Goal: Task Accomplishment & Management: Manage account settings

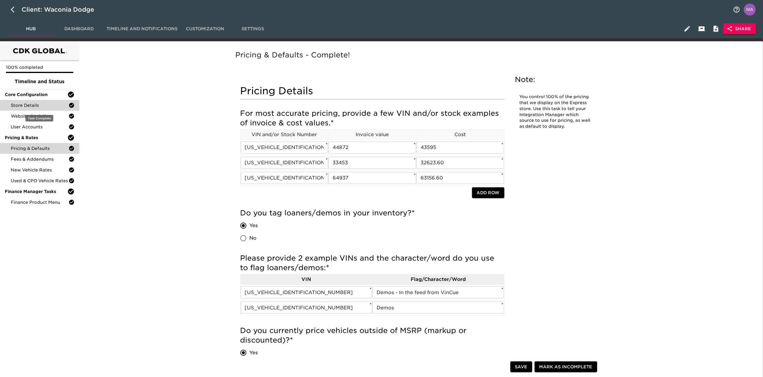
click at [29, 101] on div "Store Details" at bounding box center [39, 105] width 79 height 11
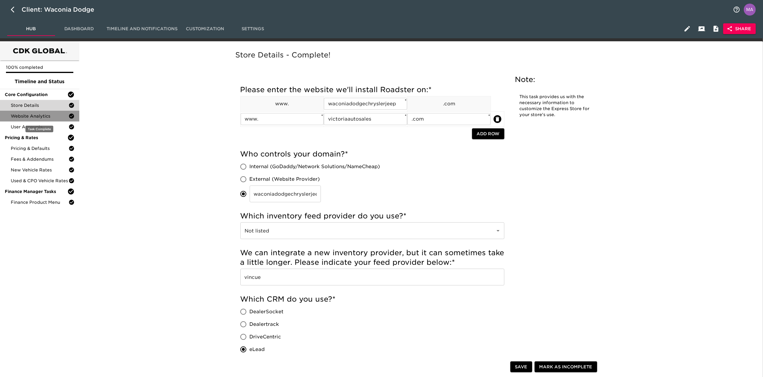
click at [26, 117] on span "Website Analytics" at bounding box center [40, 116] width 58 height 6
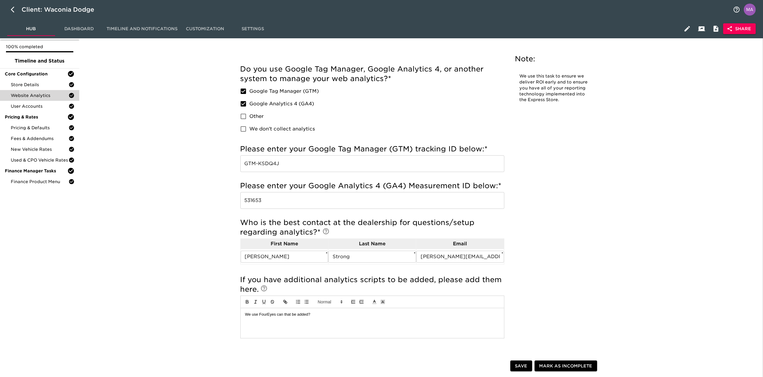
scroll to position [40, 0]
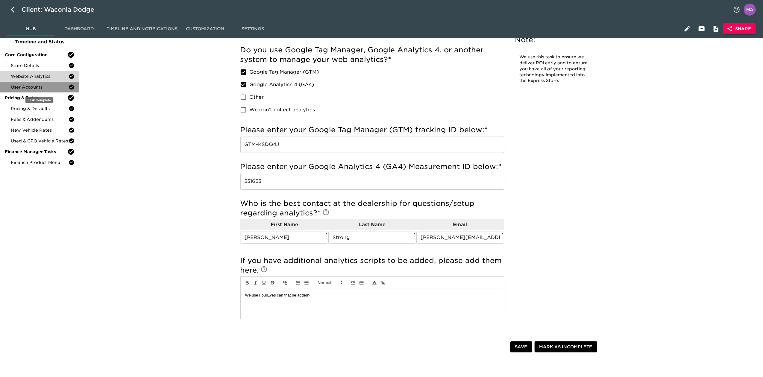
click at [33, 90] on div "User Accounts" at bounding box center [39, 87] width 79 height 11
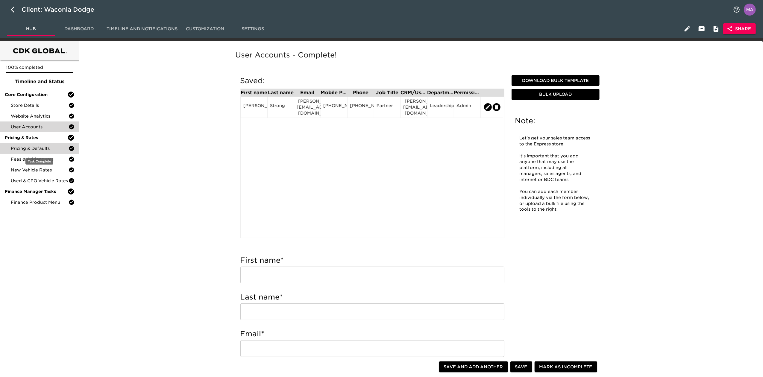
click at [33, 150] on span "Pricing & Defaults" at bounding box center [40, 148] width 58 height 6
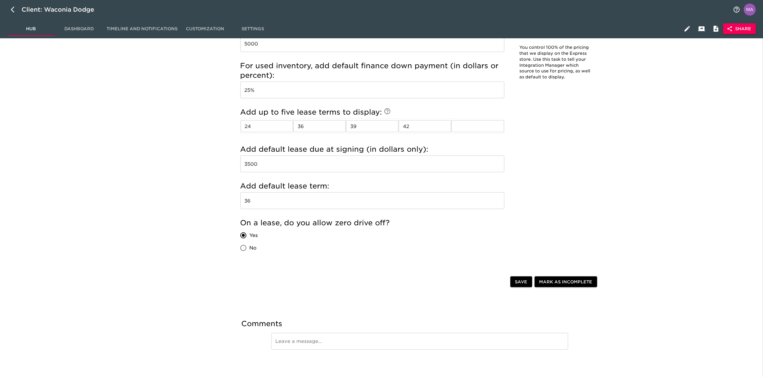
scroll to position [758, 0]
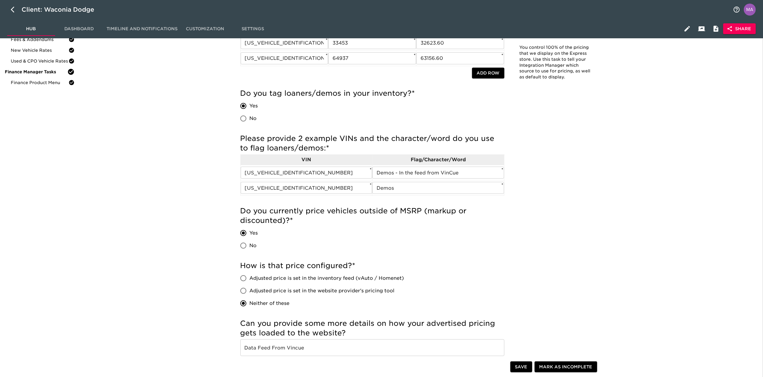
scroll to position [0, 0]
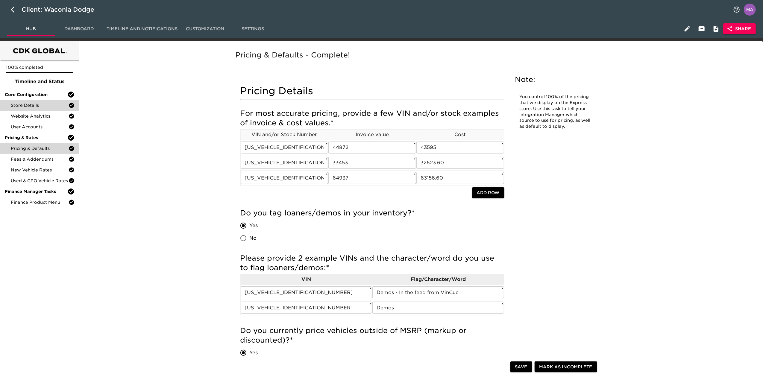
click at [24, 101] on div "Store Details" at bounding box center [39, 105] width 79 height 11
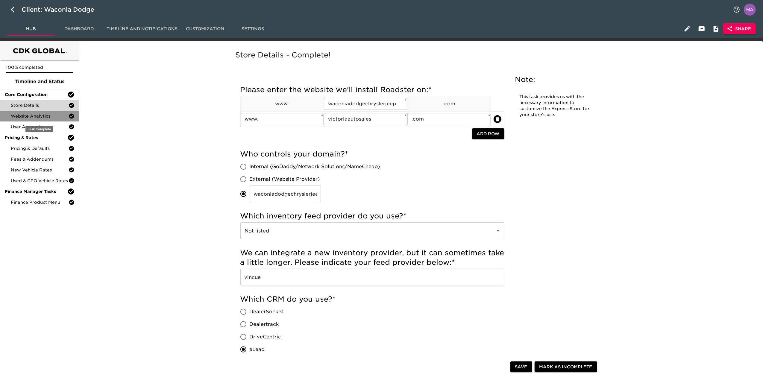
click at [29, 115] on span "Website Analytics" at bounding box center [40, 116] width 58 height 6
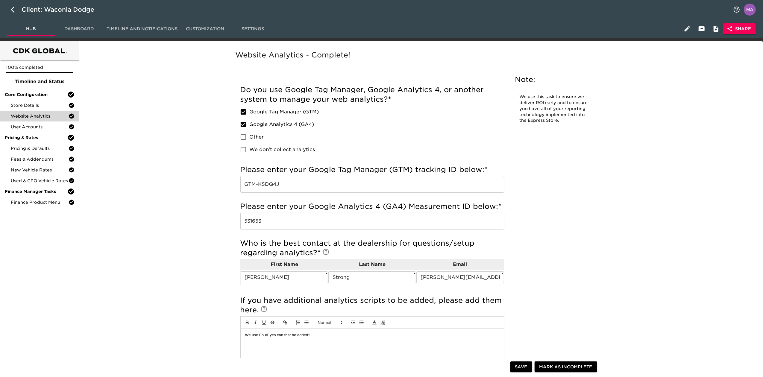
click at [7, 5] on div "Client: Waconia Dodge" at bounding box center [381, 9] width 763 height 19
click at [10, 7] on button "button" at bounding box center [14, 9] width 14 height 14
select select "10"
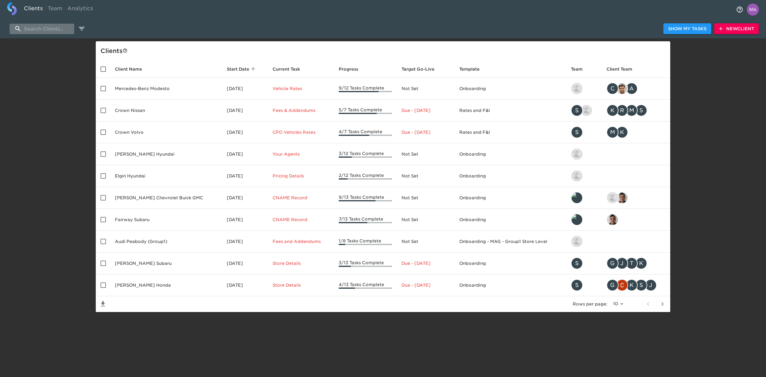
click at [49, 29] on input "search" at bounding box center [42, 29] width 65 height 10
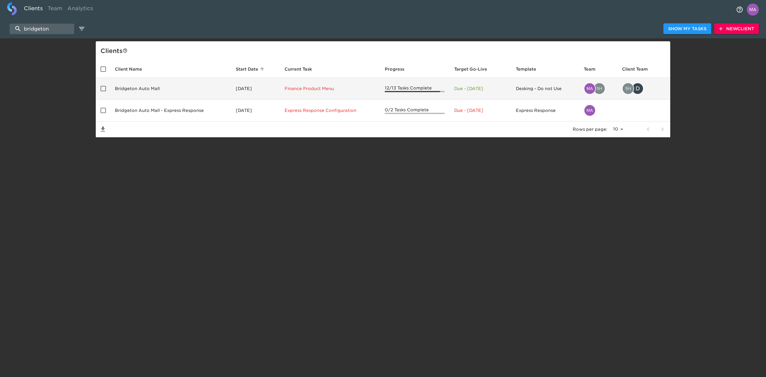
type input "bridgeton"
click at [119, 88] on td "Bridgeton Auto Mall" at bounding box center [170, 89] width 121 height 22
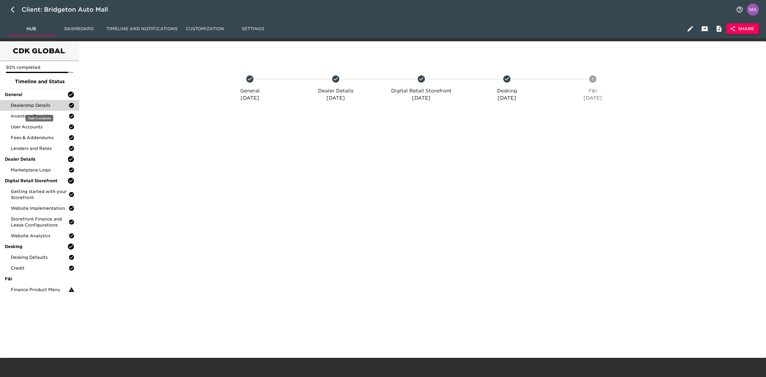
click at [29, 100] on div "Dealership Details" at bounding box center [39, 105] width 79 height 11
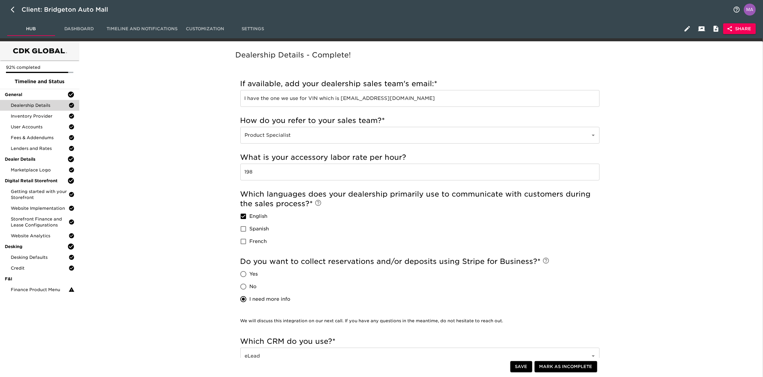
click at [183, 234] on div "Dealership Details - Complete! Incomplete: How do you refer to your sales team?…" at bounding box center [419, 284] width 679 height 479
click at [9, 11] on button "button" at bounding box center [14, 9] width 14 height 14
select select "10"
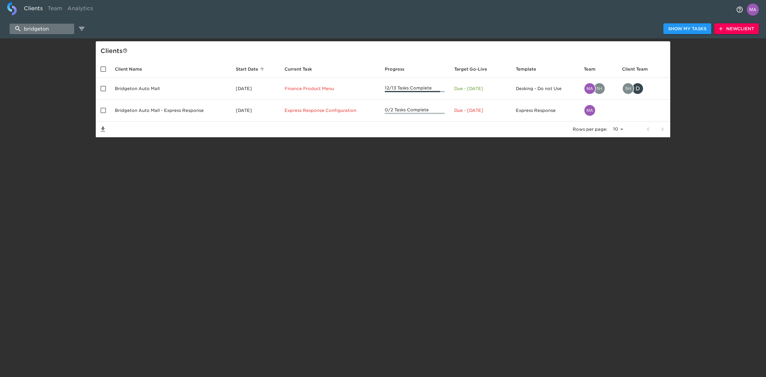
click at [53, 30] on input "bridgeton" at bounding box center [42, 29] width 65 height 10
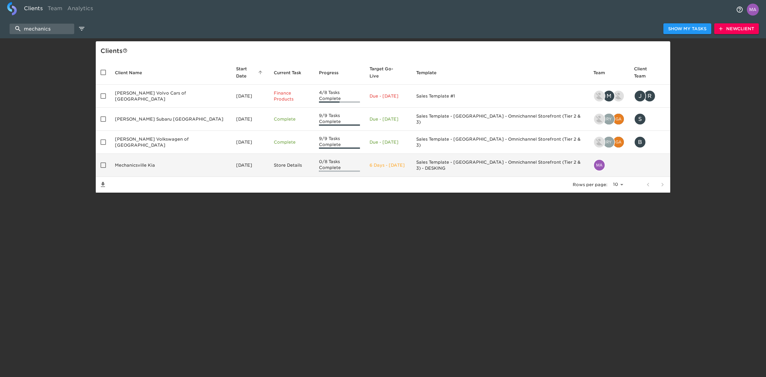
type input "mechanics"
click at [167, 155] on td "Mechanicsville Kia" at bounding box center [170, 165] width 121 height 23
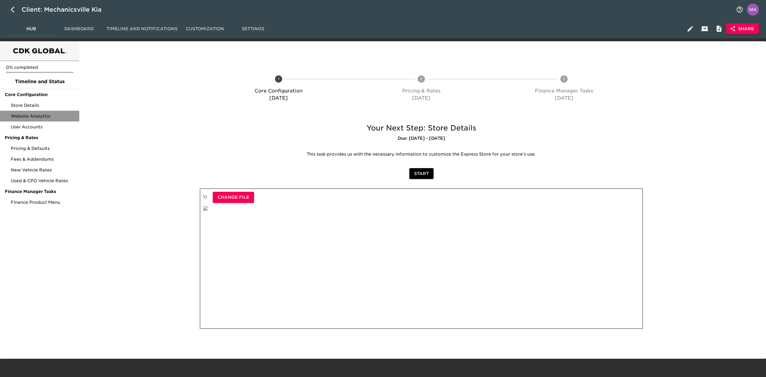
click at [28, 113] on span "Website Analytics" at bounding box center [43, 116] width 64 height 6
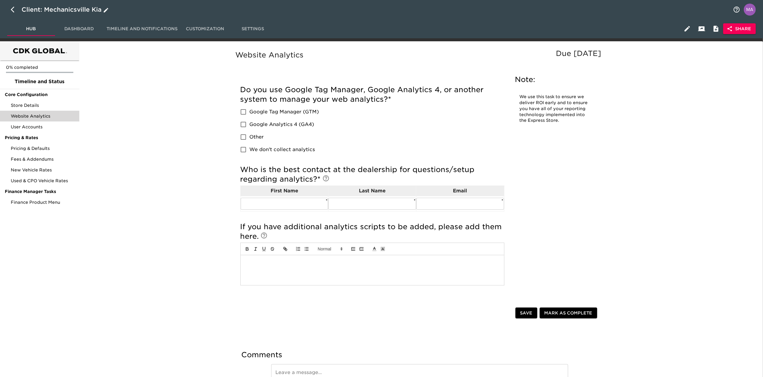
click at [11, 5] on button "button" at bounding box center [14, 9] width 14 height 14
select select "10"
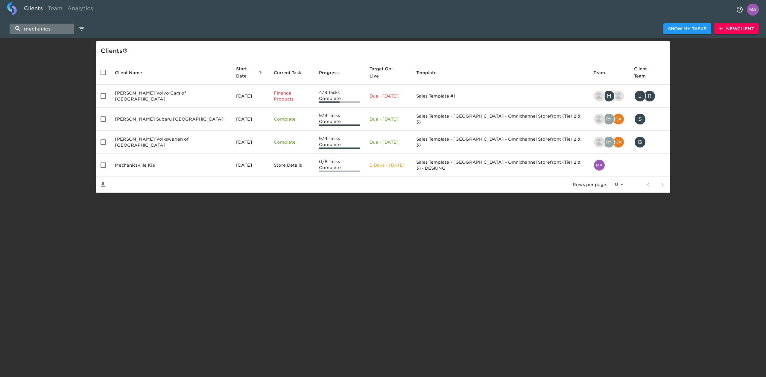
click at [41, 26] on input "mechanics" at bounding box center [42, 29] width 65 height 10
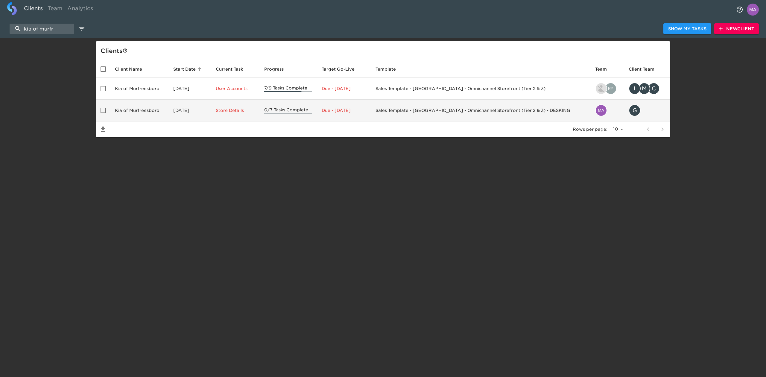
type input "kia of murfr"
click at [146, 110] on td "Kia of Murfreesboro" at bounding box center [139, 111] width 58 height 22
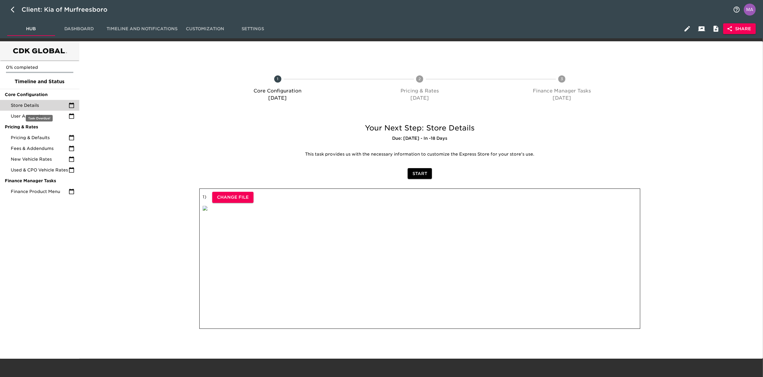
click at [25, 107] on span "Store Details" at bounding box center [40, 105] width 58 height 6
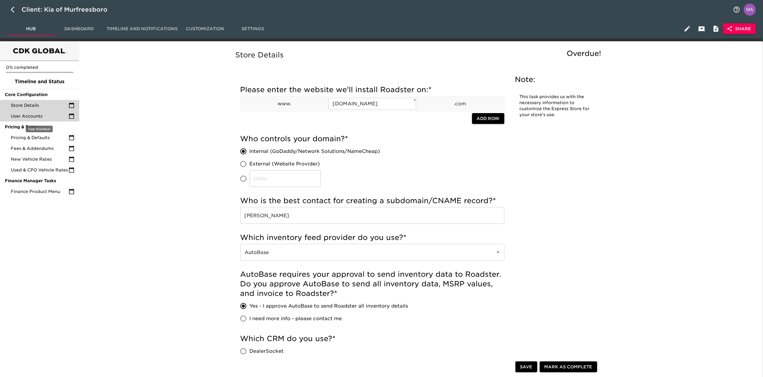
click at [26, 115] on span "User Accounts" at bounding box center [40, 116] width 58 height 6
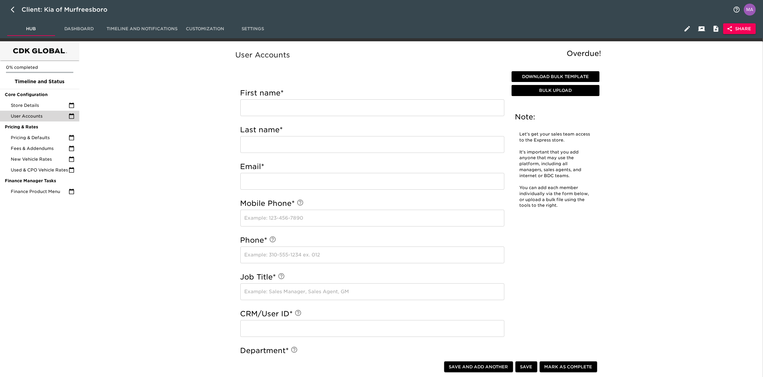
click at [145, 136] on div "User Accounts Overdue! Note: Let's get your sales team access to the Express st…" at bounding box center [419, 342] width 679 height 594
drag, startPoint x: 149, startPoint y: 127, endPoint x: 59, endPoint y: 38, distance: 126.3
click at [149, 127] on div "User Accounts Overdue! Note: Let's get your sales team access to the Express st…" at bounding box center [419, 342] width 679 height 594
click at [17, 13] on button "button" at bounding box center [14, 9] width 14 height 14
select select "10"
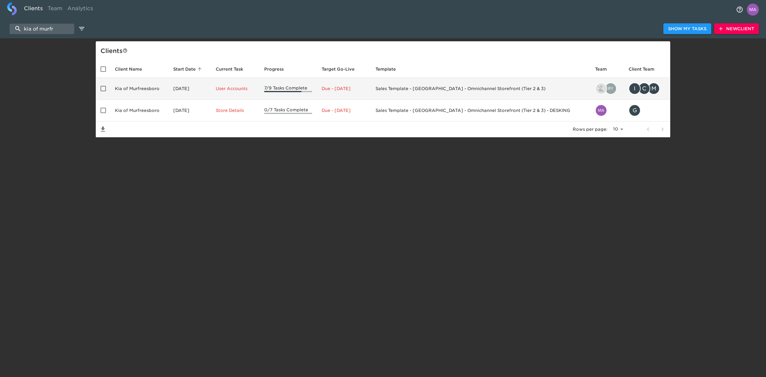
click at [115, 93] on td "Kia of Murfreesboro" at bounding box center [139, 89] width 58 height 22
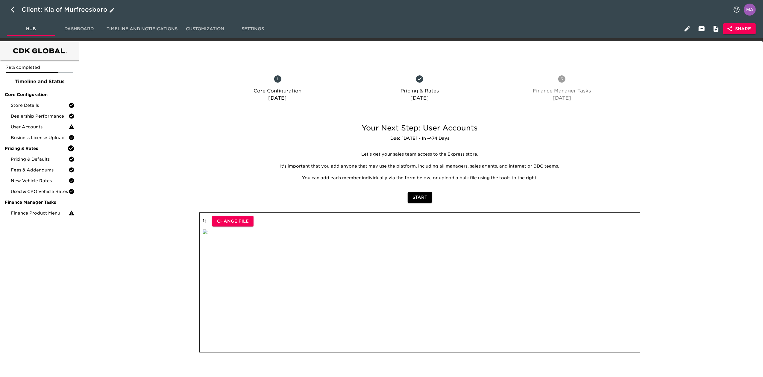
click at [11, 9] on icon "button" at bounding box center [14, 9] width 7 height 7
select select "10"
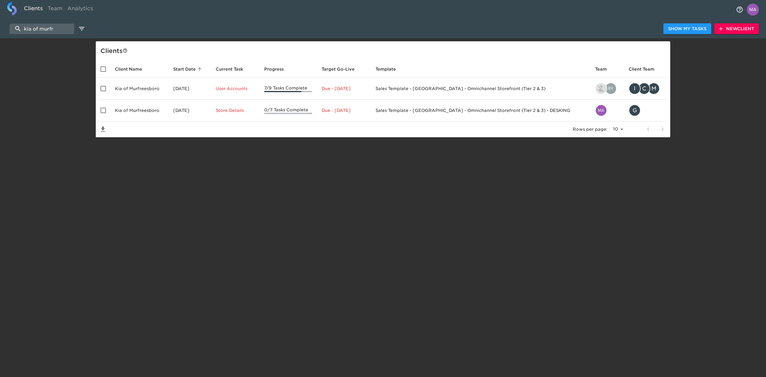
click at [42, 92] on div "kia of murfr Show My Tasks New Client Client s Client Name Start Date sorted as…" at bounding box center [383, 87] width 766 height 99
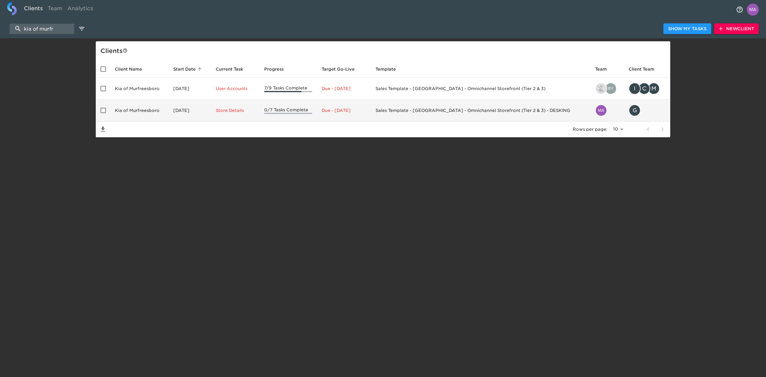
click at [177, 105] on td "Aug 04, 2025" at bounding box center [189, 111] width 43 height 22
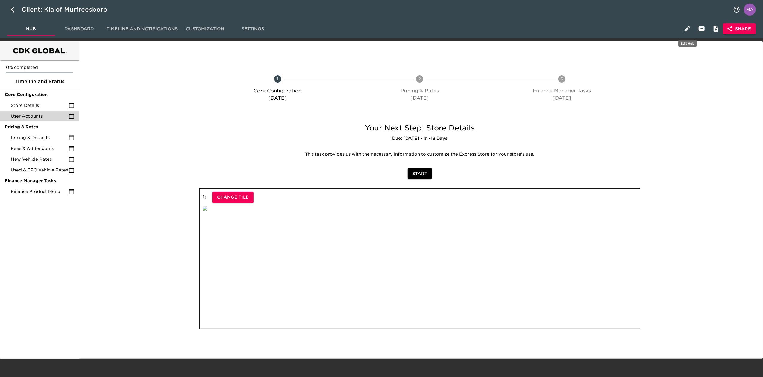
click at [687, 31] on icon "button" at bounding box center [686, 28] width 7 height 7
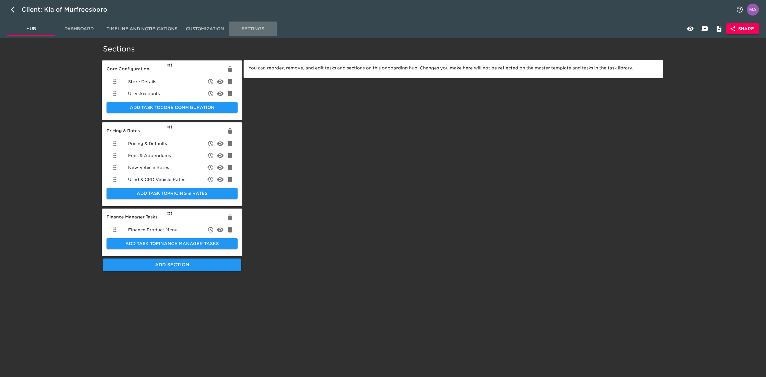
click at [250, 32] on span "Settings" at bounding box center [252, 28] width 41 height 7
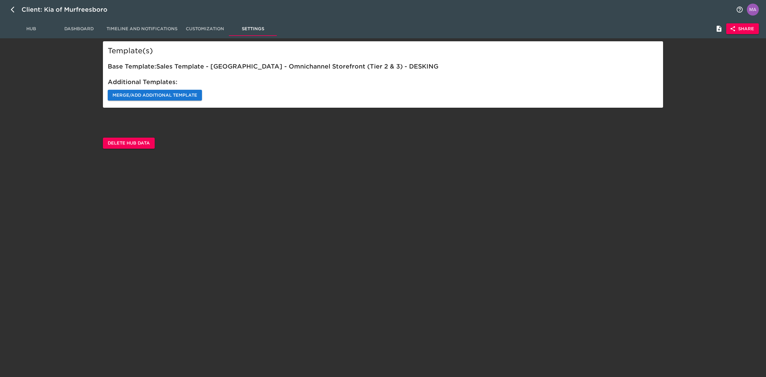
click at [144, 96] on span "Merge/Add Additional Template" at bounding box center [154, 95] width 85 height 7
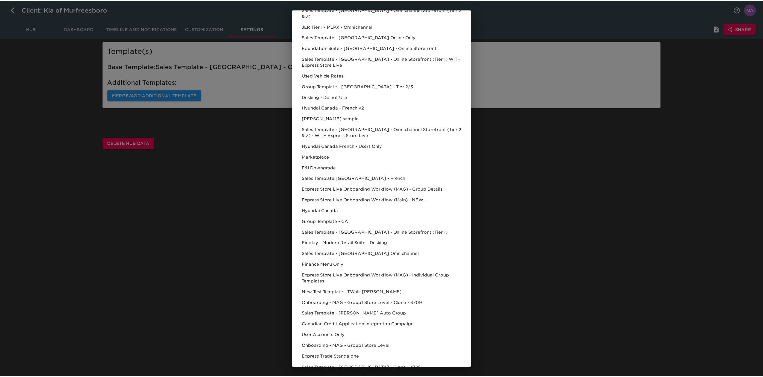
scroll to position [123, 0]
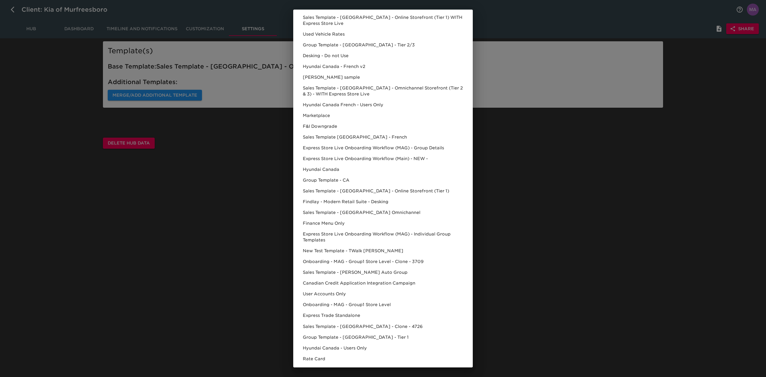
click at [259, 223] on div "Select Template to Merge/Add Tasks currently present in this Hub will not be ad…" at bounding box center [383, 188] width 766 height 377
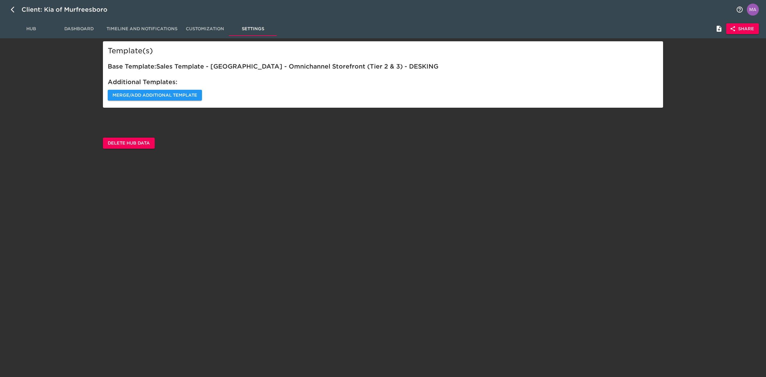
click at [183, 126] on div "Template(s) Base Template: Sales Template - USA - Omnichannel Storefront (Tier …" at bounding box center [383, 94] width 574 height 107
click at [114, 145] on span "Delete Hub Data" at bounding box center [129, 142] width 42 height 7
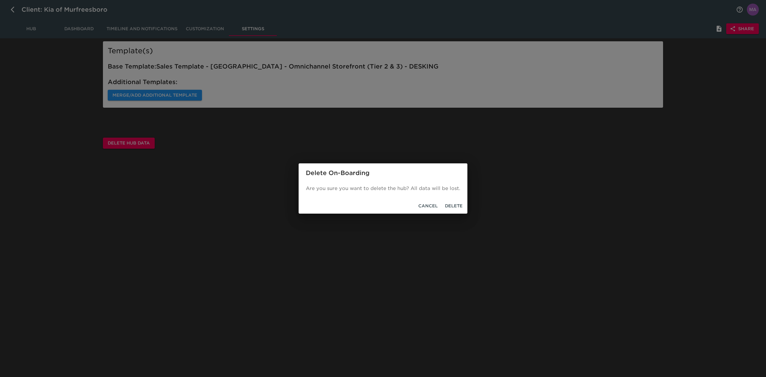
click at [461, 203] on span "Delete" at bounding box center [454, 205] width 18 height 7
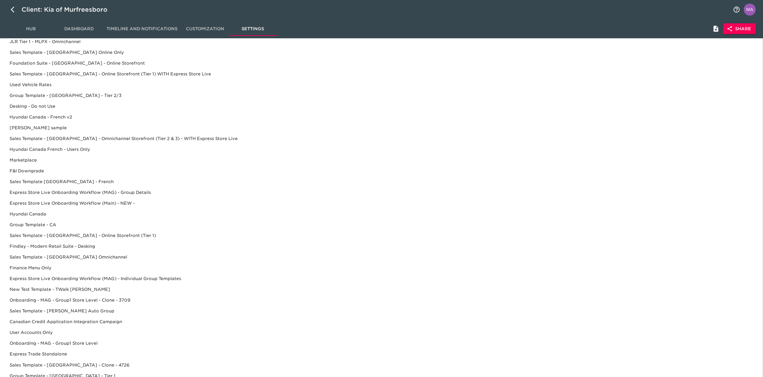
scroll to position [142, 0]
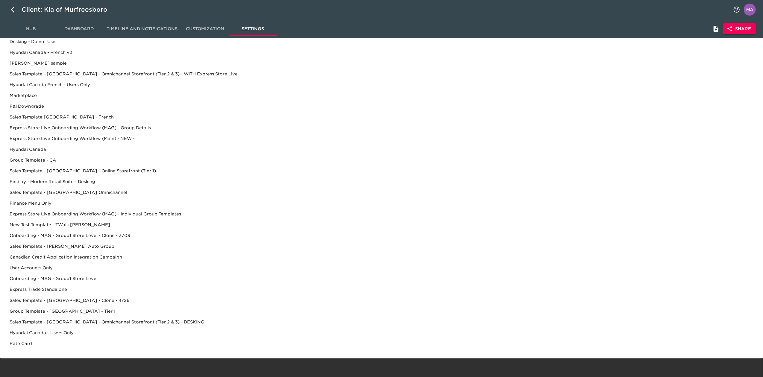
click at [152, 327] on div "Sales Template - [GEOGRAPHIC_DATA] - Omnichannel Storefront (Tier 2 & 3) - DESK…" at bounding box center [381, 332] width 753 height 11
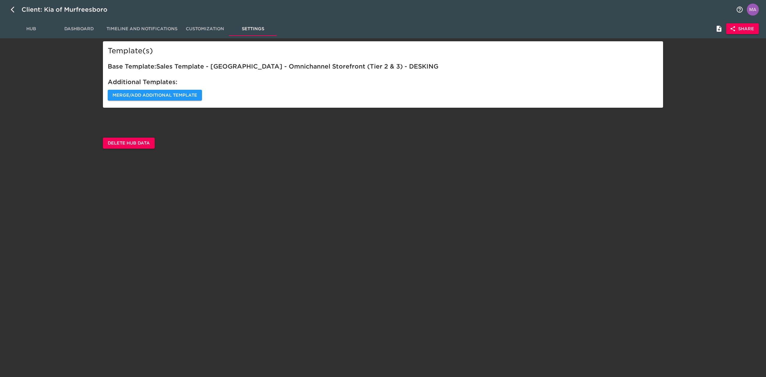
click at [30, 28] on span "Hub" at bounding box center [31, 28] width 41 height 7
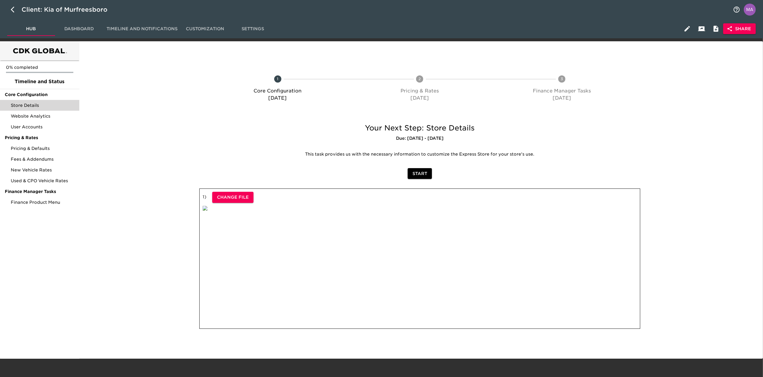
click at [41, 109] on div "Store Details" at bounding box center [39, 105] width 79 height 11
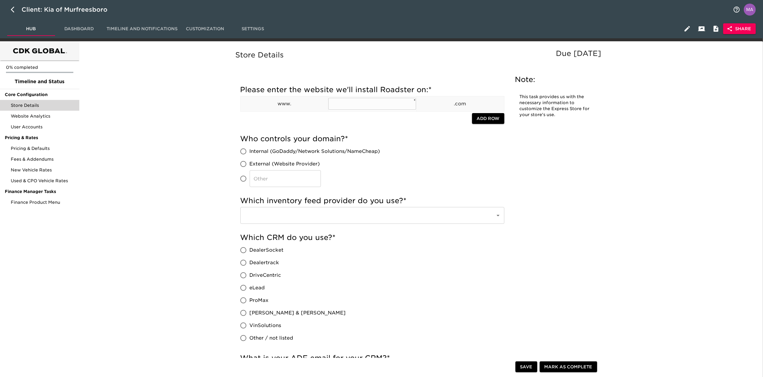
click at [348, 104] on input "text" at bounding box center [372, 104] width 88 height 12
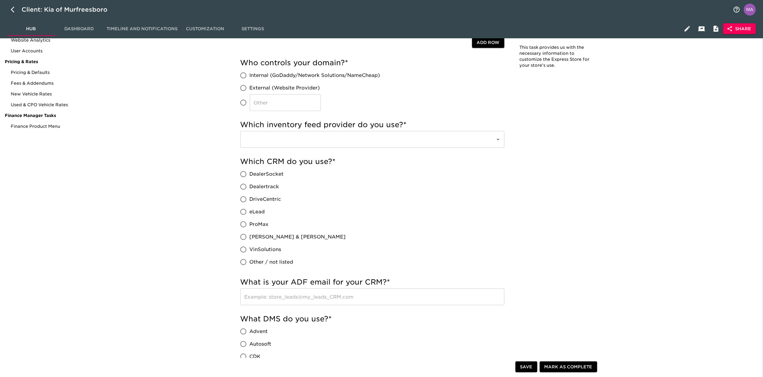
scroll to position [80, 0]
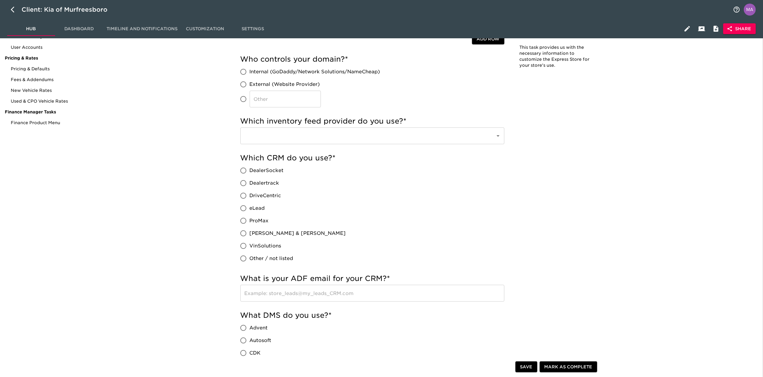
click at [243, 207] on input "eLead" at bounding box center [243, 208] width 13 height 13
radio input "true"
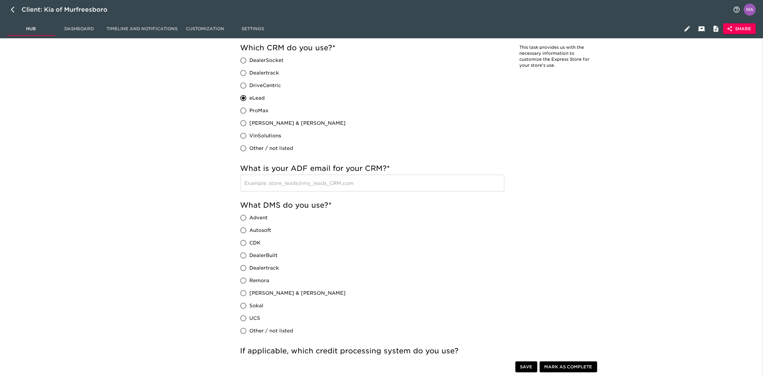
scroll to position [199, 0]
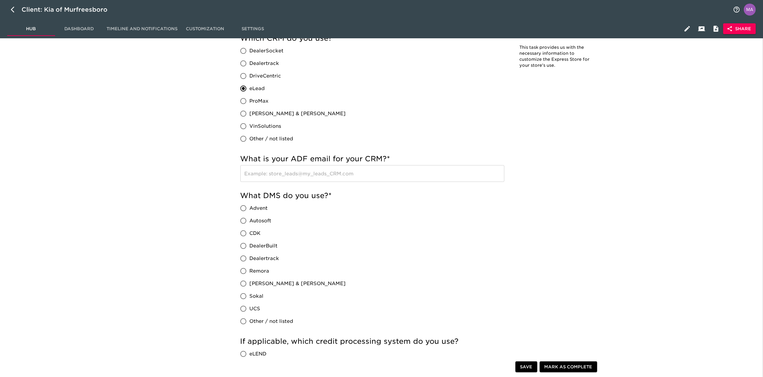
click at [243, 233] on input "CDK" at bounding box center [243, 233] width 13 height 13
radio input "true"
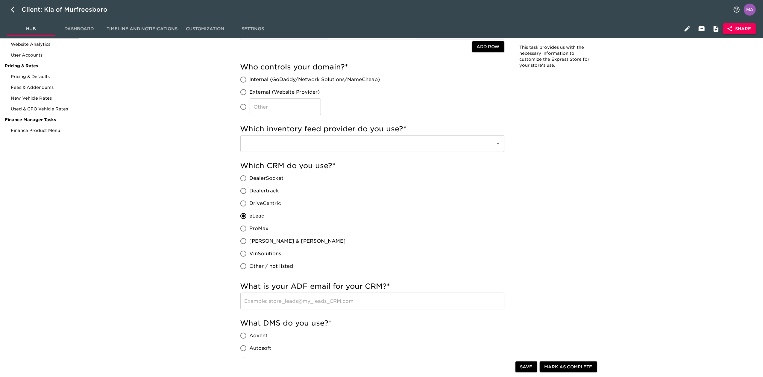
scroll to position [0, 0]
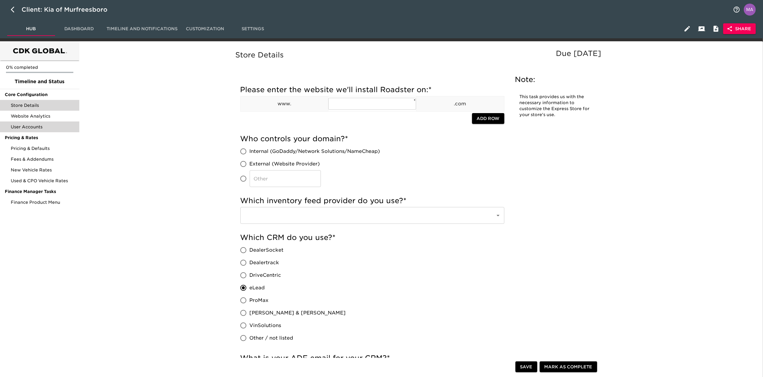
click at [34, 131] on div "User Accounts" at bounding box center [39, 126] width 79 height 11
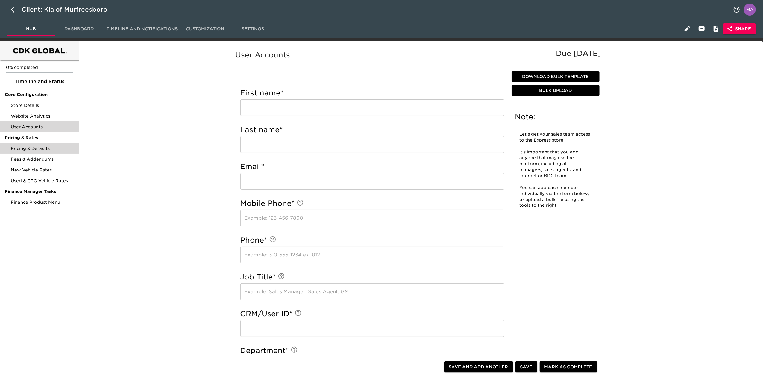
click at [69, 146] on span "Pricing & Defaults" at bounding box center [43, 148] width 64 height 6
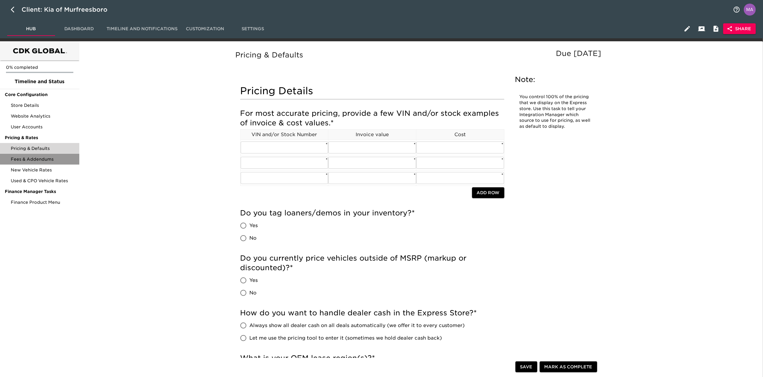
click at [26, 160] on span "Fees & Addendums" at bounding box center [43, 159] width 64 height 6
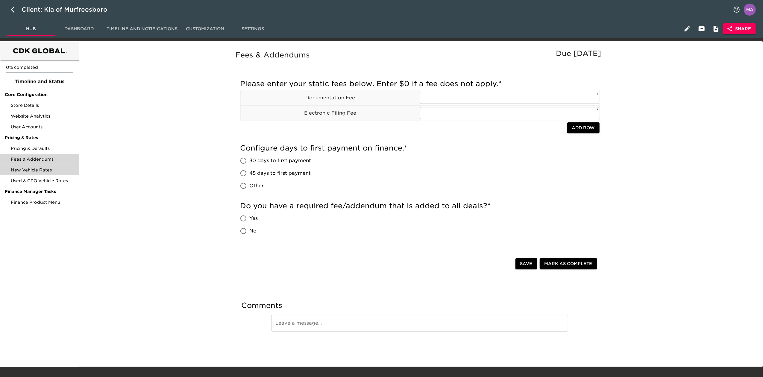
click at [53, 168] on span "New Vehicle Rates" at bounding box center [43, 170] width 64 height 6
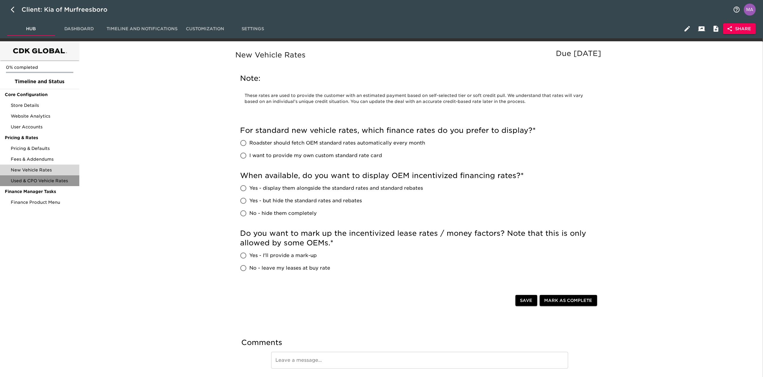
click at [62, 183] on span "Used & CPO Vehicle Rates" at bounding box center [43, 181] width 64 height 6
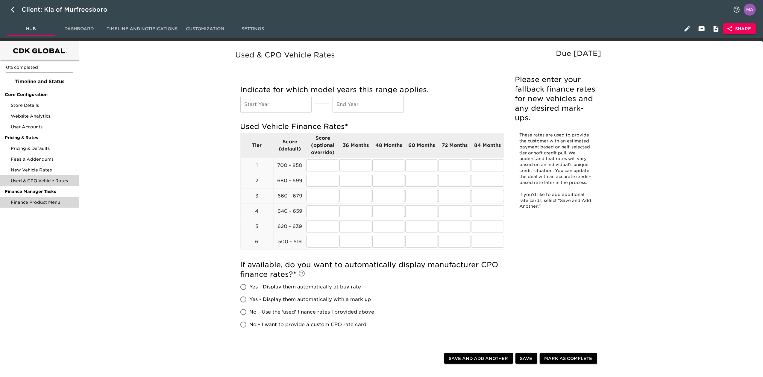
click at [57, 200] on span "Finance Product Menu" at bounding box center [43, 202] width 64 height 6
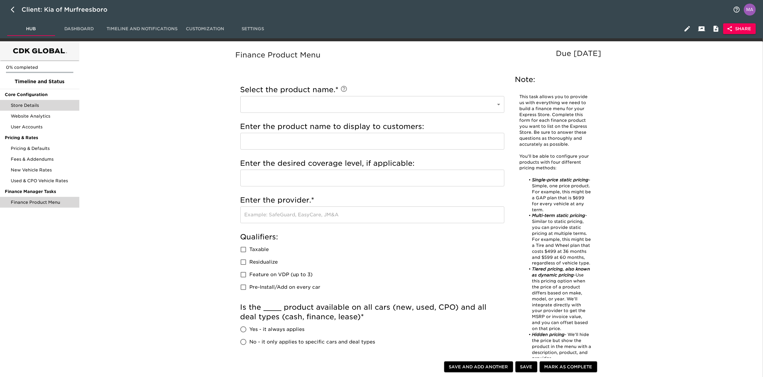
click at [53, 108] on span "Store Details" at bounding box center [43, 105] width 64 height 6
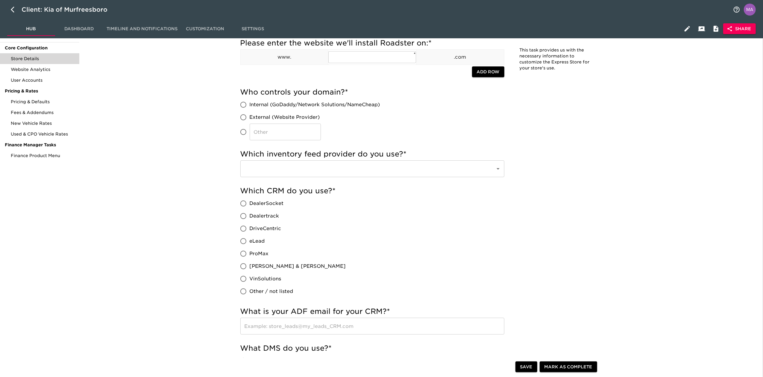
scroll to position [80, 0]
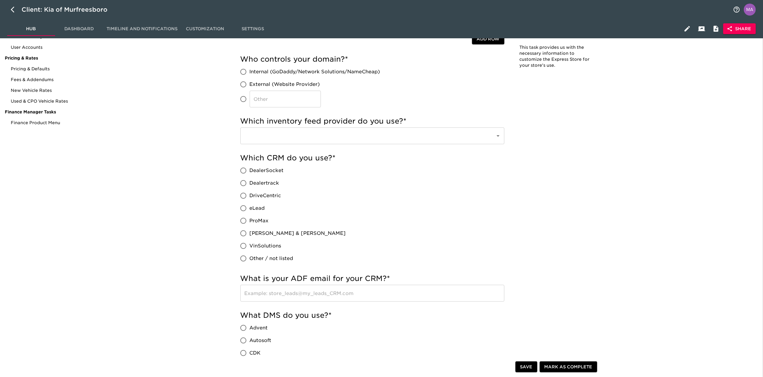
click at [334, 136] on input "text" at bounding box center [364, 135] width 242 height 11
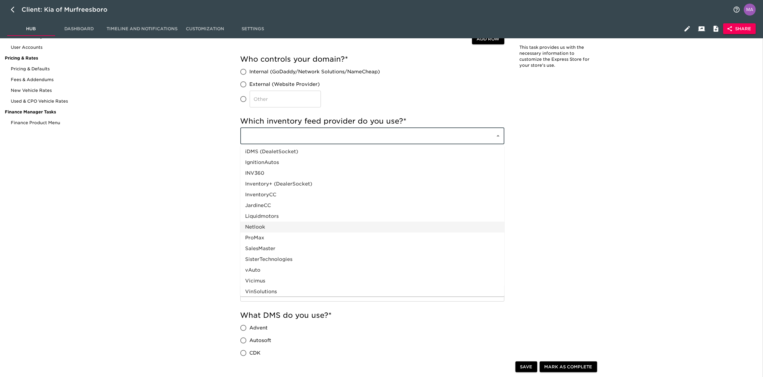
scroll to position [253, 0]
click at [336, 272] on li "vAuto" at bounding box center [372, 267] width 264 height 11
type input "vAuto"
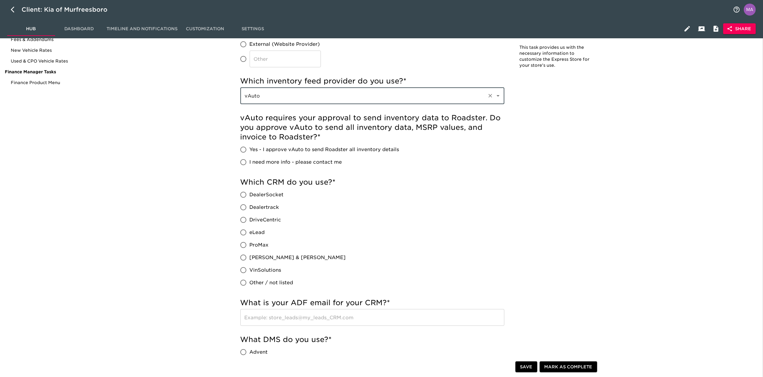
scroll to position [0, 0]
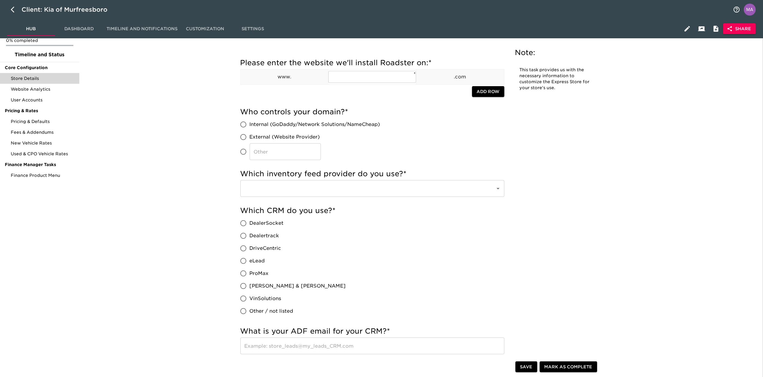
scroll to position [40, 0]
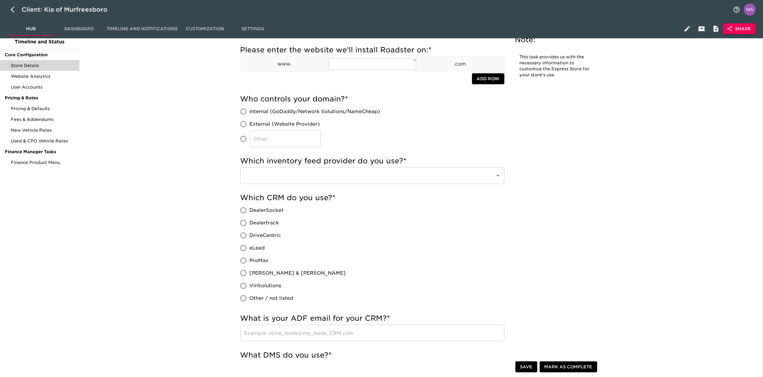
click at [254, 248] on span "eLead" at bounding box center [257, 247] width 15 height 7
click at [250, 248] on input "eLead" at bounding box center [243, 248] width 13 height 13
radio input "true"
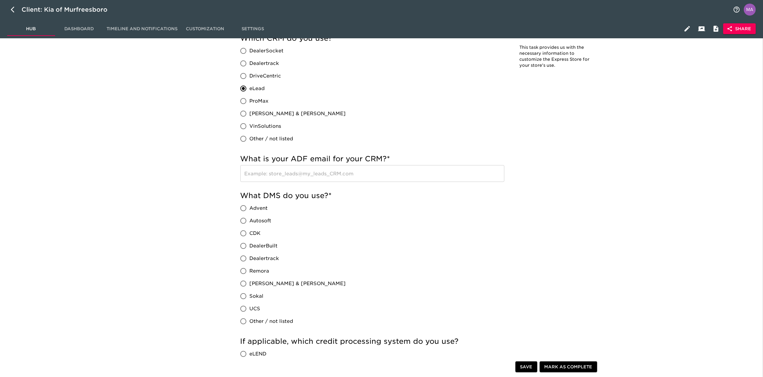
click at [253, 232] on span "CDK" at bounding box center [255, 233] width 11 height 7
click at [250, 232] on input "CDK" at bounding box center [243, 233] width 13 height 13
radio input "true"
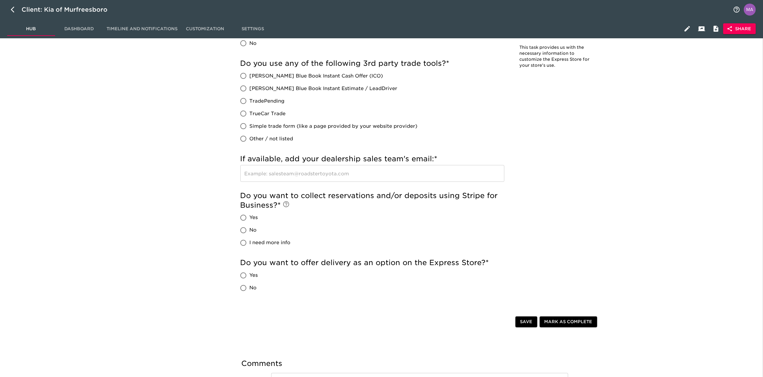
scroll to position [1005, 0]
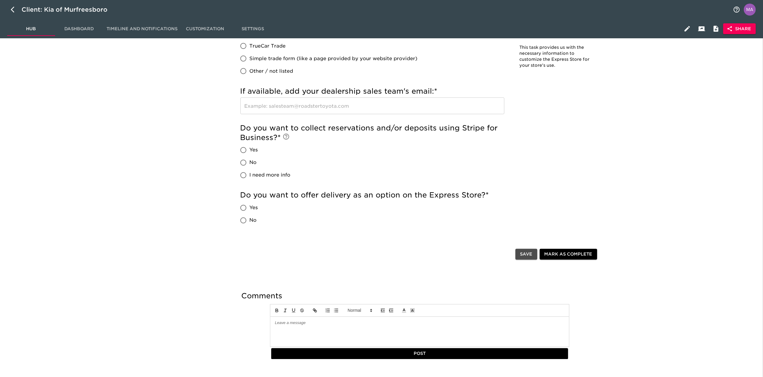
click at [523, 250] on button "Save" at bounding box center [526, 254] width 22 height 11
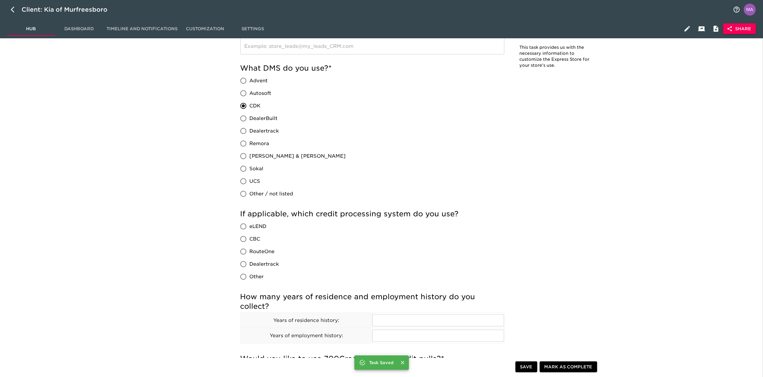
scroll to position [0, 0]
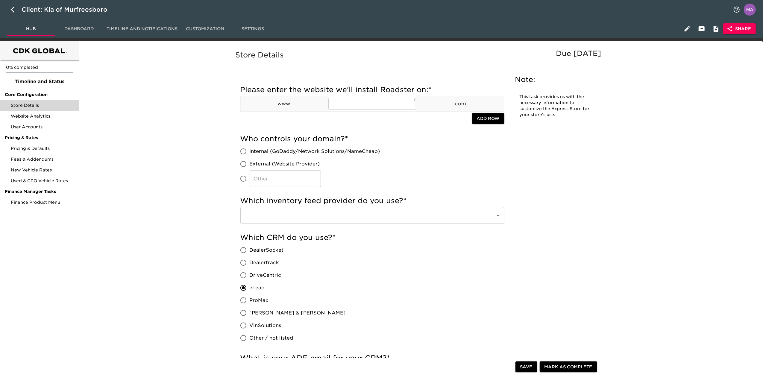
click at [688, 28] on icon "button" at bounding box center [686, 28] width 5 height 5
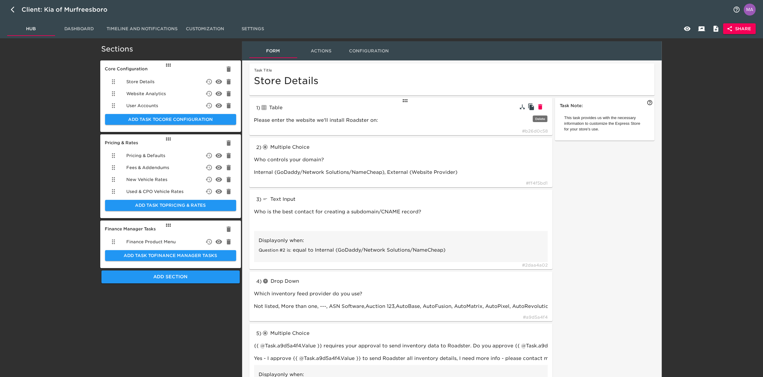
click at [541, 107] on icon "button" at bounding box center [540, 106] width 4 height 5
type input "radioButtons"
type input "Who controls your domain?"
type input "textInput"
type input "Who is the best contact for creating a subdomain/CNAME record?"
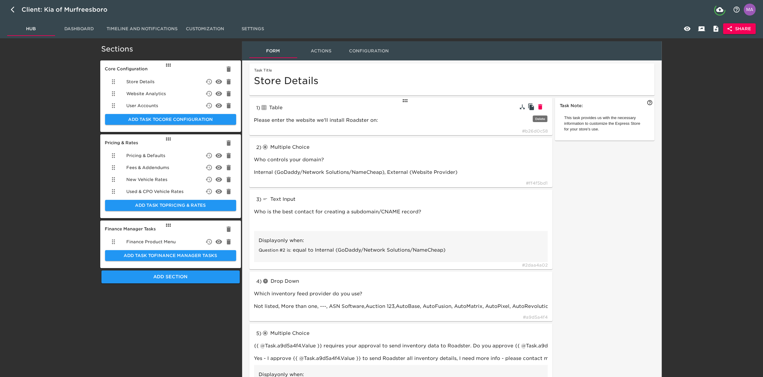
type input "dropdown"
type input "Which inventory feed provider do you use?"
type input "Not listed, More than one, ---, ASN Software,Auction 123,AutoBase, AutoFusion, …"
type input "radioButtons"
type input "{{ @Task.a9d5a4f4.Value }} requires your approval to send inventory data to Roa…"
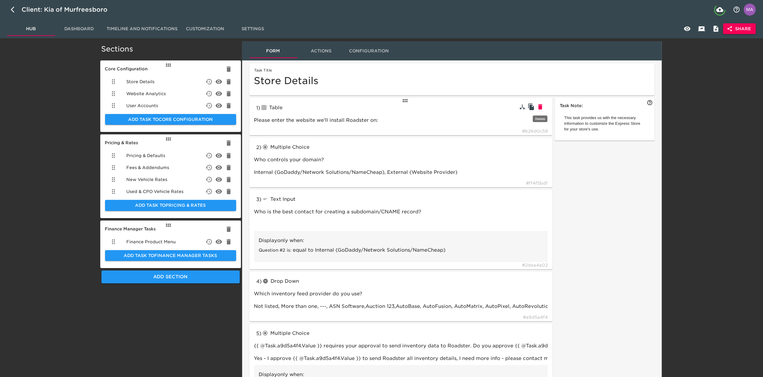
type input "Yes - I approve {{ @Task.a9d5a4f4.Value }} to send Roadster all inventory detai…"
type input "textInput"
type input "We can integrate a new inventory provider, but it can sometimes take a little l…"
type input "Enter your new inventory feed provider here"
type input "Not listed"
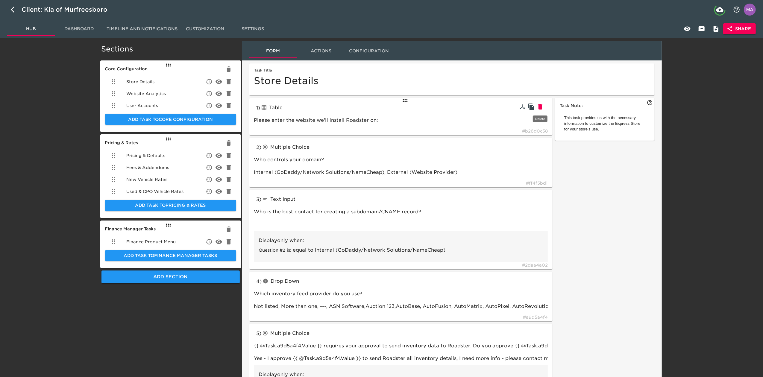
type input "Can you provide more details regarding how you use multiple feeds?"
type input "vAuto for pricing and Dominion for images"
type input "More than one"
type input "radioButtons"
type input "Which CRM do you use?"
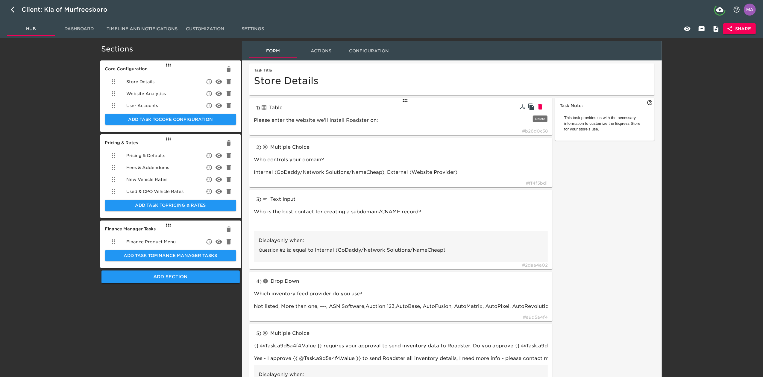
type input "DealerSocket, Dealertrack, DriveCentric, eLead, ProMax, [PERSON_NAME] & [PERSON…"
type input "textInput"
type input "Enter your store's CRM Site ID#:"
type input "123 or 2523 or 11542_2"
type input "If your CRM is not listed, please add it below."
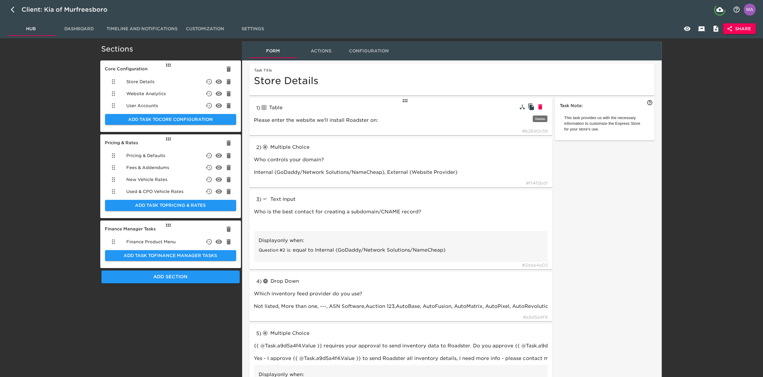
type input "SalesForce"
type input "Other / not listed"
type input "What is your ADF email for your CRM?"
type input "store_leads@my_leads_[DOMAIN_NAME]"
type input "radioButtons"
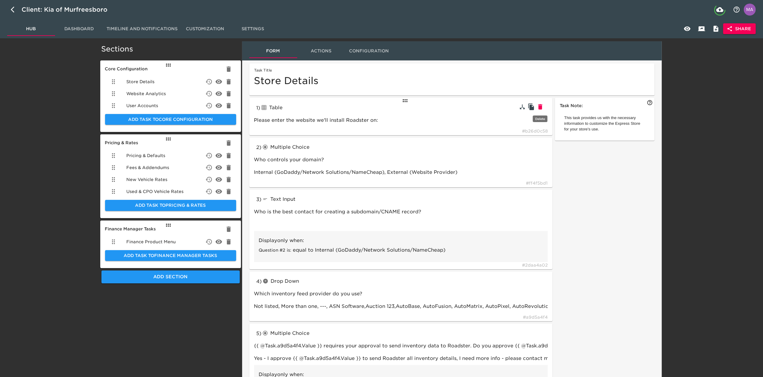
type input "What DMS do you use?"
type input "Advent, Autosoft, CDK, DealerBuilt, Dealertrack, Remora, [PERSON_NAME] & [PERSO…"
type input "textInput"
type input "If your DMS is not listed, please add it below."
type input "Dominion"
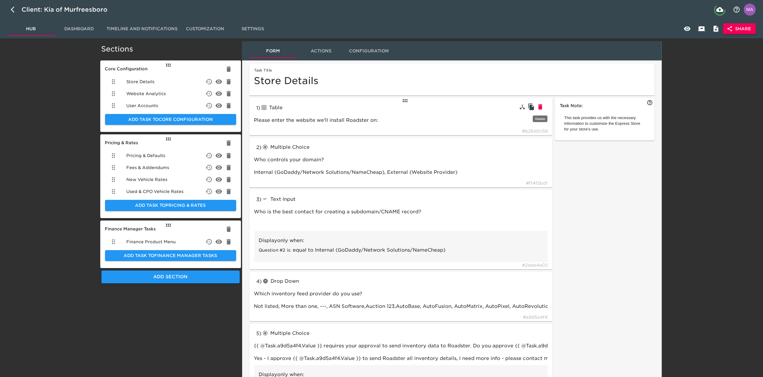
type input "radioButtons"
type input "If applicable, which credit processing system do you use?"
type input "eLEND, CBC, RouteOne, Dealertrack, Other"
type input "textInput"
type input "Enter your eLEND ID here:"
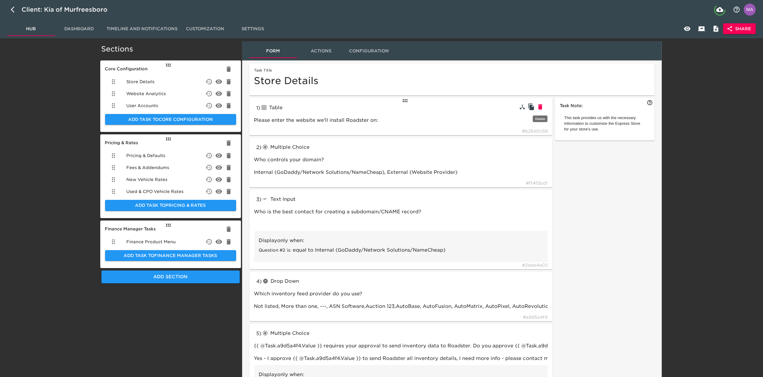
type input "010101"
type input "Enter your CBC ID here:"
type input "CBC"
type input "Enter your RouteOne ID here:"
type input "RouteOne"
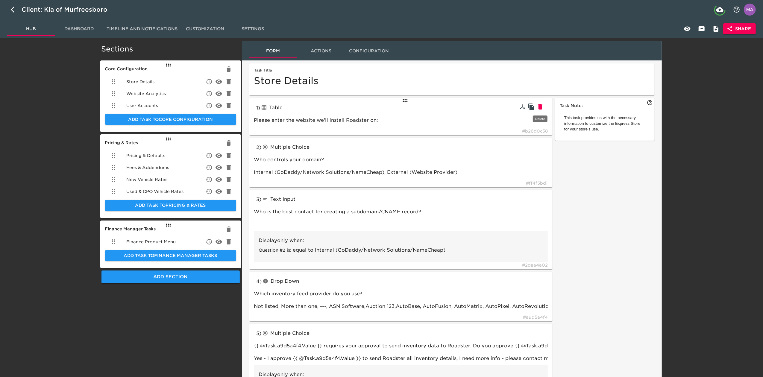
type input "Enter your Dealertrack ID here:"
type input "Dealertrack"
type input "Enter your Credit Processor here:"
type input "Other"
type input "tableInput"
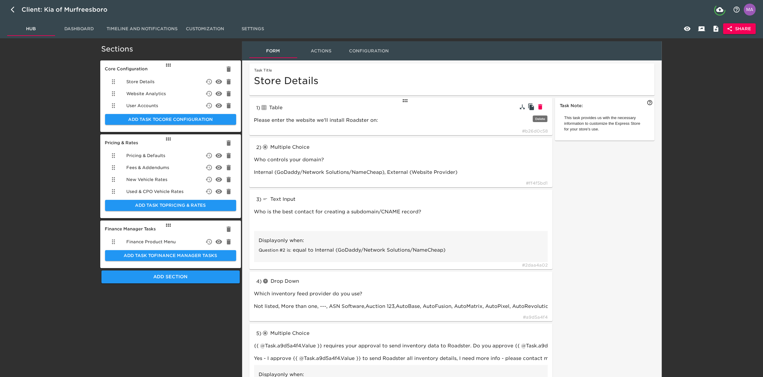
type input "How many years of residence and employment history do you collect?"
type input "radioButtons"
type input "Would you like to use 700Credit for soft credit pulls?"
type input "link"
type input "Complete this form to set up soft credit pulls with 700Credit"
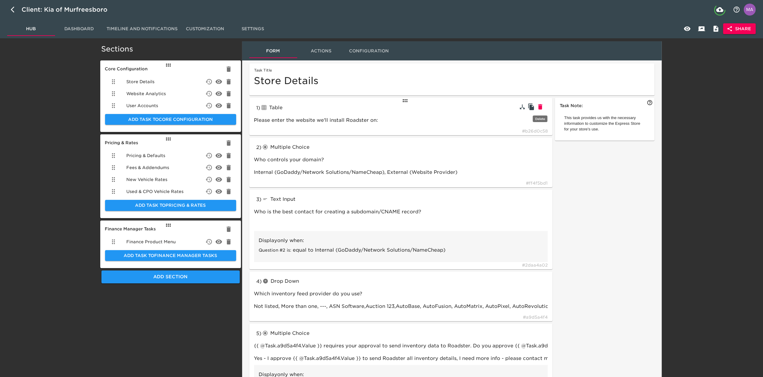
type input "[URL][DOMAIN_NAME]"
type input "checkboxes"
type input "We work with some 3rd parties to provide additional functionality. Please selec…"
type input "CarFax, AutoCheck, vAuto Provision (trade valuation tool), SpinCar 360°, [DOMAI…"
type input "textInput"
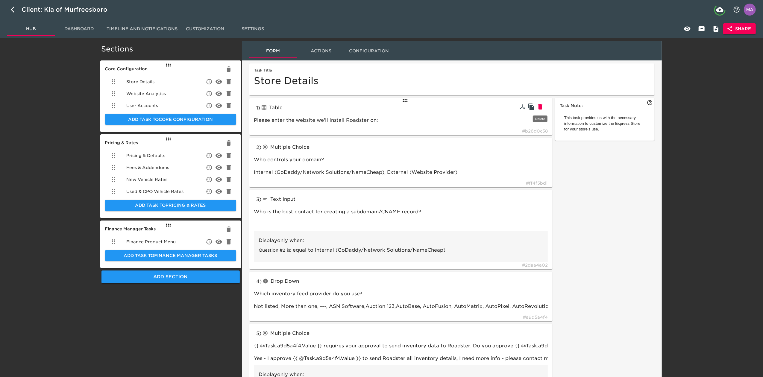
type input "What's your AutoCheck ID?"
type input "987654"
type input "What's your [DOMAIN_NAME] ID?"
type input "[DOMAIN_NAME]"
type input "radioButtons"
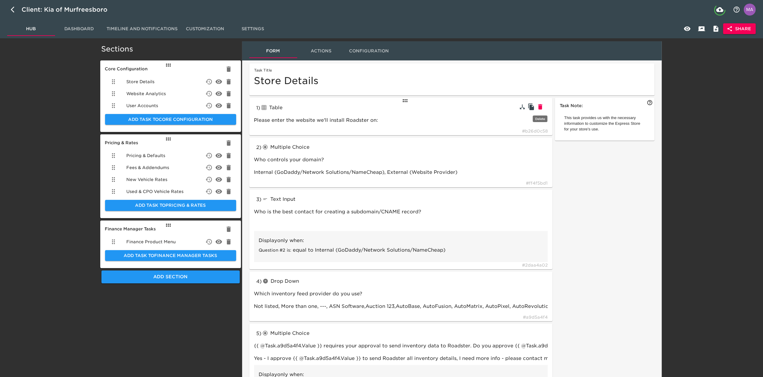
type input "How do you refer to your sales team?"
type input "Product Specialist, Personal Concierge, Internet Manager, Sales Representative,…"
type input "textInput"
type input "What term do you use for your sales staff?"
type input "Brand Specialist"
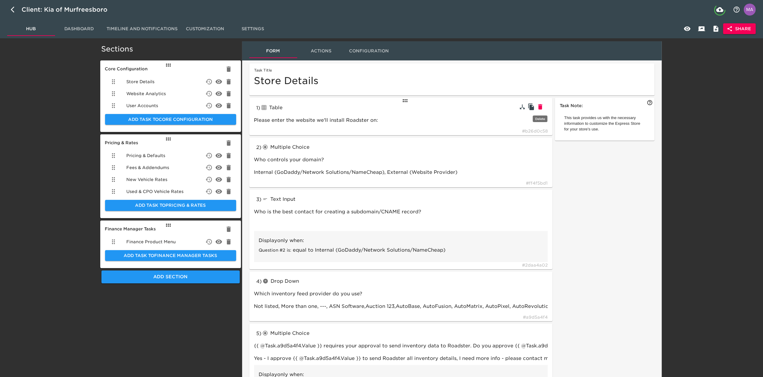
type input "What is your accessory labor rate per hour?"
type input "$120"
type input "radioButtons"
type input "Do you want to offer a Spanish Language option?"
type input "Yes,No"
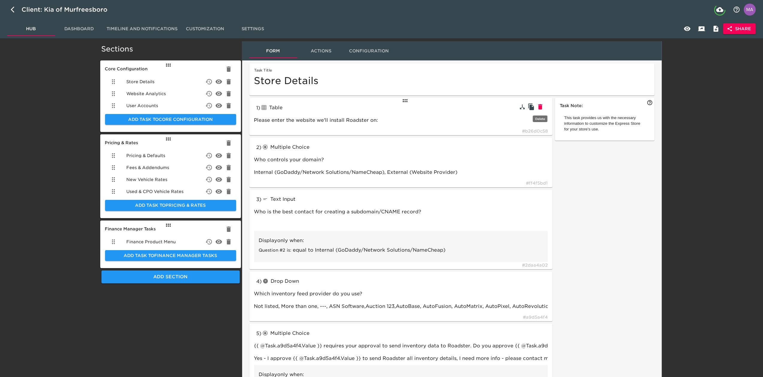
type input "Do you use any of the following 3rd party trade tools?"
type input "[PERSON_NAME] Blue Book Instant Cash Offer (ICO), [PERSON_NAME] Blue Book Insta…"
type input "textInput"
type input "Can you explain your online trade process in more detail?"
type input "No online trade tool"
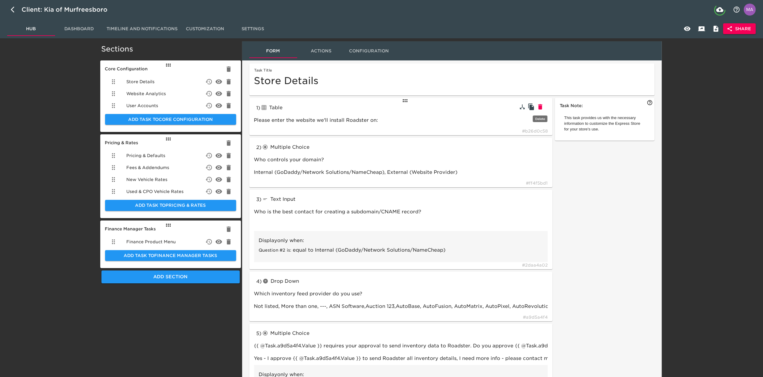
type input "If available, add your dealership sales team's email:"
type input "[EMAIL_ADDRESS][DOMAIN_NAME]"
type input "radioButtons"
type input "Do you want to collect reservations and/or deposits using Stripe for Business?"
type input "Yes, No, I need more info"
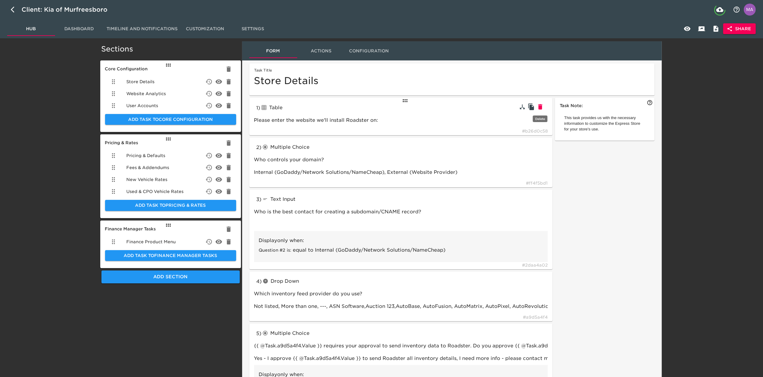
type input "textBlock"
type input "tableInput"
type input "Yes"
type input "radioButtons"
type input "Do you want to offer delivery as an option on the Express Store?"
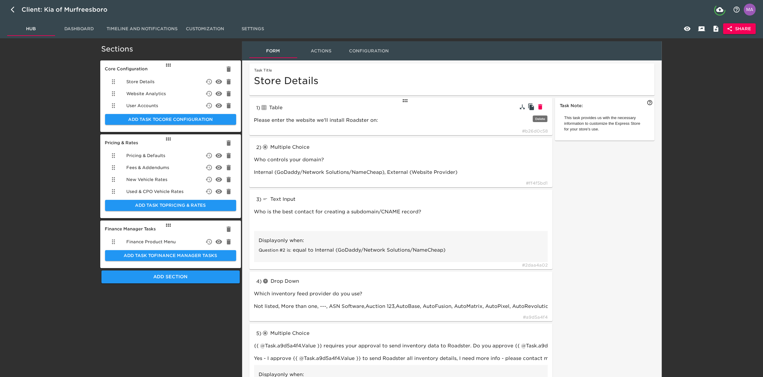
type input "Do you want to price your delivery fees statically or dynamically via RunBuggy?"
type input "Statically, RunBuggy"
type input "tableInput"
type input "Please set delivery zones with corresponding prices to the customer. Delivery c…"
type input "Statically"
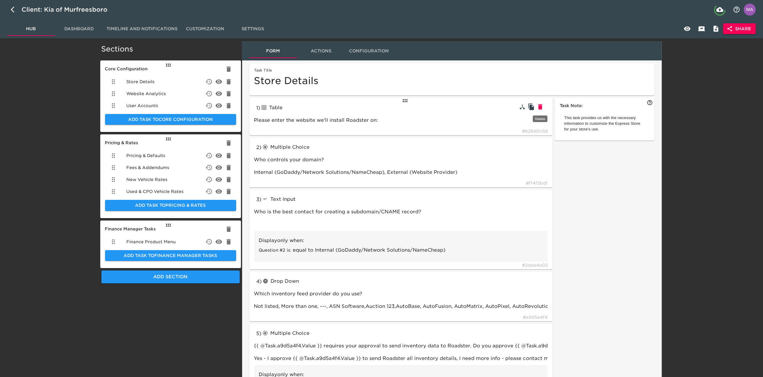
type input "textBlock"
type input "RunBuggy"
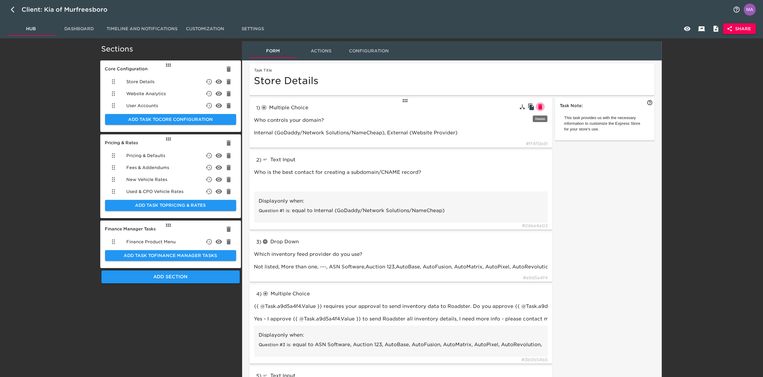
click at [541, 107] on icon "button" at bounding box center [540, 106] width 4 height 5
type input "textInput"
type input "Who is the best contact for creating a subdomain/CNAME record?"
type input "dropdown"
type input "Which inventory feed provider do you use?"
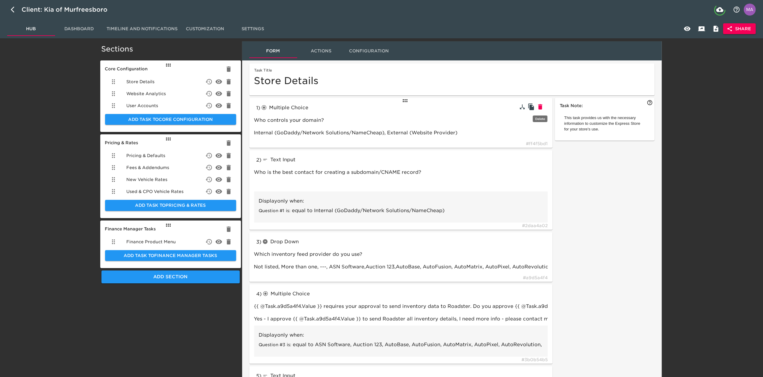
type input "Not listed, More than one, ---, ASN Software,Auction 123,AutoBase, AutoFusion, …"
type input "radioButtons"
type input "{{ @Task.a9d5a4f4.Value }} requires your approval to send inventory data to Roa…"
type input "Yes - I approve {{ @Task.a9d5a4f4.Value }} to send Roadster all inventory detai…"
type input "textInput"
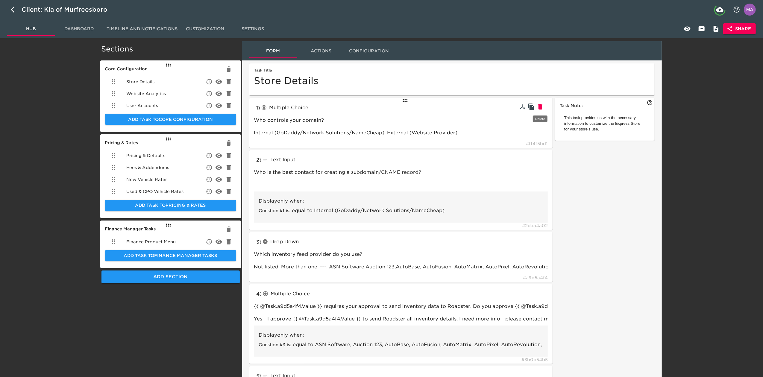
type input "We can integrate a new inventory provider, but it can sometimes take a little l…"
type input "Enter your new inventory feed provider here"
type input "Can you provide more details regarding how you use multiple feeds?"
type input "vAuto for pricing and Dominion for images"
type input "More than one"
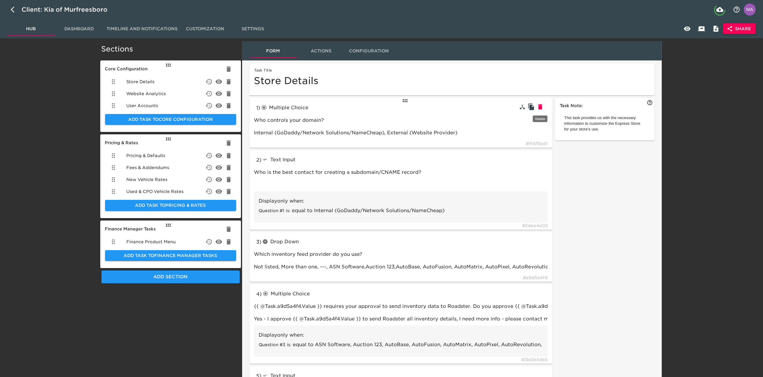
type input "radioButtons"
type input "Which CRM do you use?"
type input "DealerSocket, Dealertrack, DriveCentric, eLead, ProMax, [PERSON_NAME] & [PERSON…"
type input "textInput"
type input "Enter your store's CRM Site ID#:"
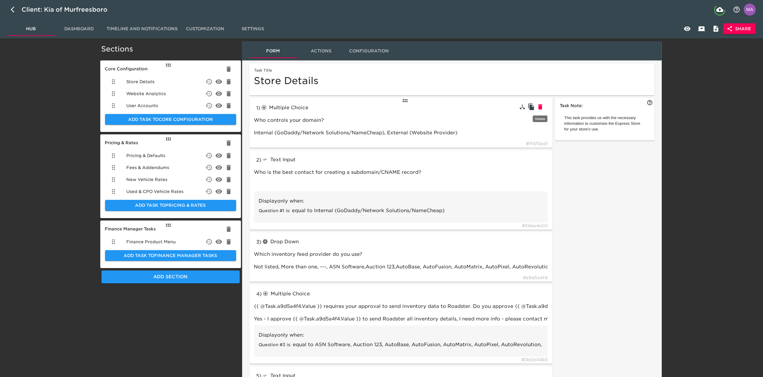
type input "123 or 2523 or 11542_2"
type input "If your CRM is not listed, please add it below."
type input "SalesForce"
type input "What is your ADF email for your CRM?"
type input "store_leads@my_leads_[DOMAIN_NAME]"
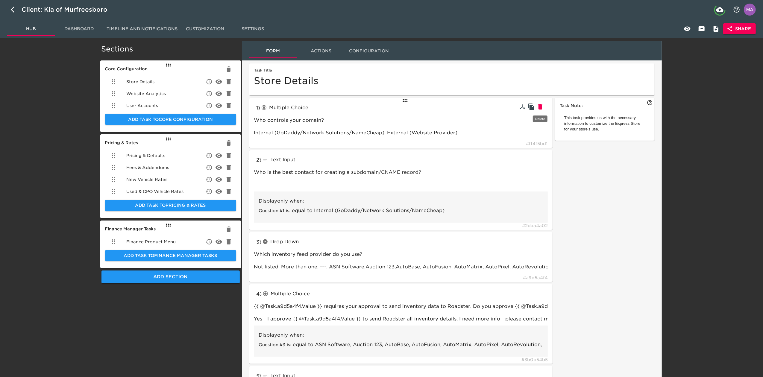
type input "radioButtons"
type input "What DMS do you use?"
type input "Advent, Autosoft, CDK, DealerBuilt, Dealertrack, Remora, [PERSON_NAME] & [PERSO…"
type input "textInput"
type input "If your DMS is not listed, please add it below."
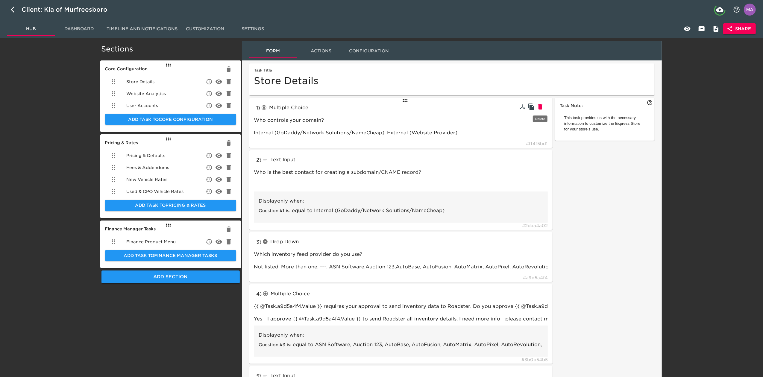
type input "Dominion"
type input "radioButtons"
type input "If applicable, which credit processing system do you use?"
type input "eLEND, CBC, RouteOne, Dealertrack, Other"
type input "textInput"
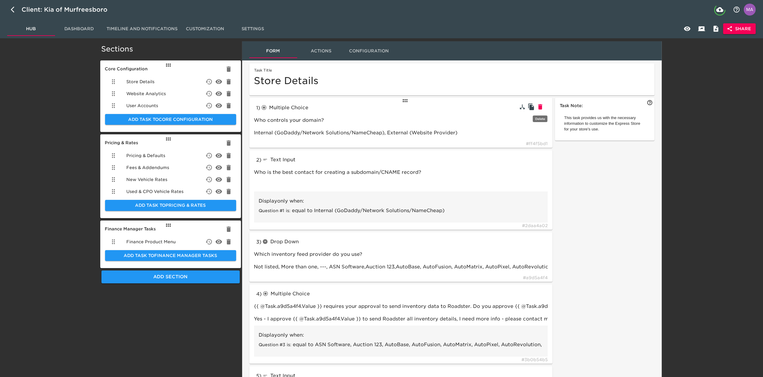
type input "Enter your eLEND ID here:"
type input "010101"
type input "Enter your CBC ID here:"
type input "Enter your RouteOne ID here:"
type input "RouteOne"
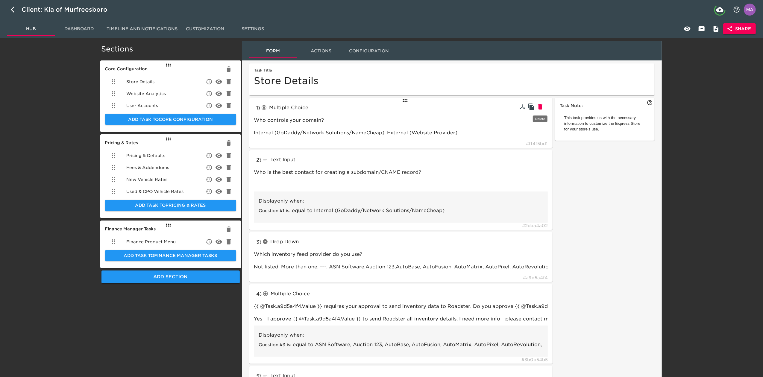
type input "Enter your Dealertrack ID here:"
type input "Dealertrack"
type input "Enter your Credit Processor here:"
type input "Other"
type input "tableInput"
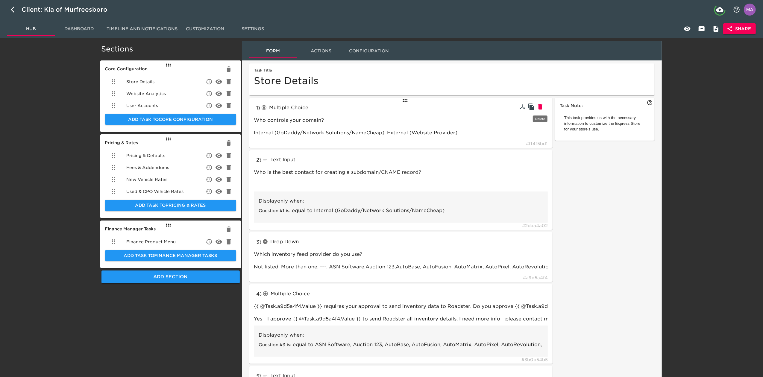
type input "How many years of residence and employment history do you collect?"
type input "radioButtons"
type input "Would you like to use 700Credit for soft credit pulls?"
type input "link"
type input "Complete this form to set up soft credit pulls with 700Credit"
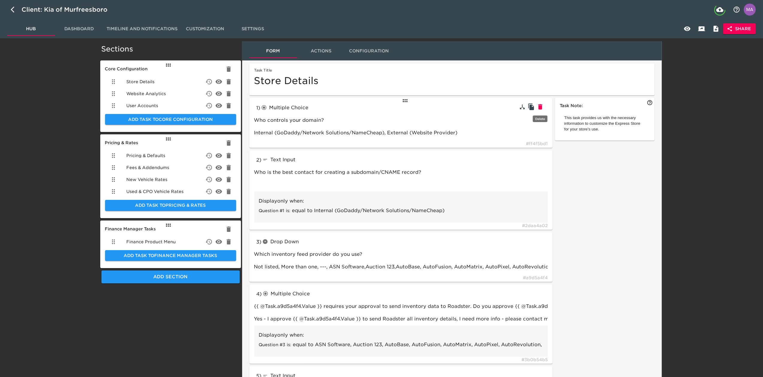
type input "checkboxes"
type input "We work with some 3rd parties to provide additional functionality. Please selec…"
type input "CarFax, AutoCheck, vAuto Provision (trade valuation tool), SpinCar 360°, [DOMAI…"
type input "textInput"
type input "What's your AutoCheck ID?"
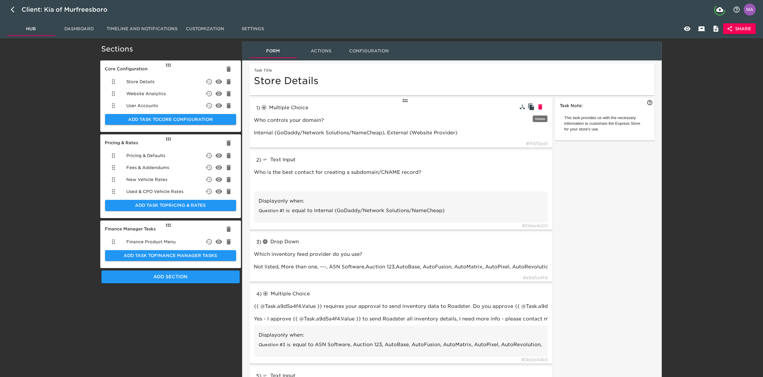
type input "987654"
type input "What's your [DOMAIN_NAME] ID?"
type input "radioButtons"
type input "How do you refer to your sales team?"
type input "Product Specialist, Personal Concierge, Internet Manager, Sales Representative,…"
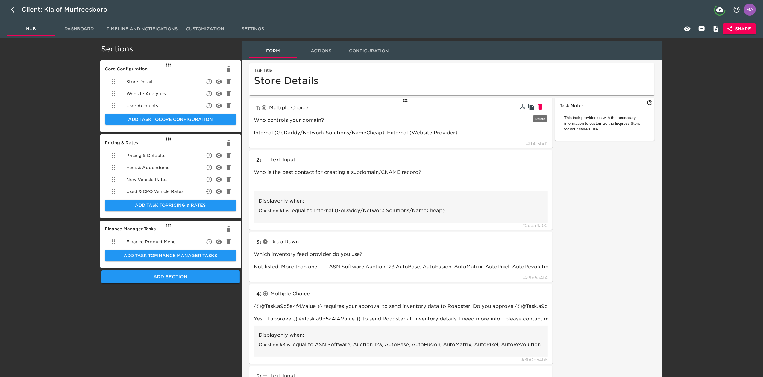
type input "textInput"
type input "What term do you use for your sales staff?"
type input "Brand Specialist"
type input "What is your accessory labor rate per hour?"
type input "$120"
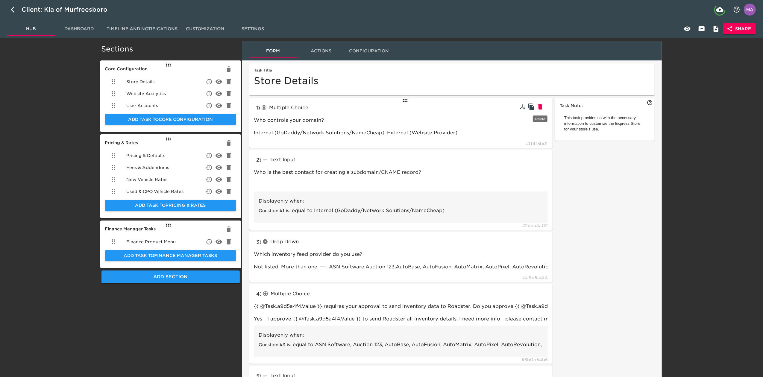
type input "radioButtons"
type input "Do you want to offer a Spanish Language option?"
type input "Yes,No"
type input "Do you use any of the following 3rd party trade tools?"
type input "[PERSON_NAME] Blue Book Instant Cash Offer (ICO), [PERSON_NAME] Blue Book Insta…"
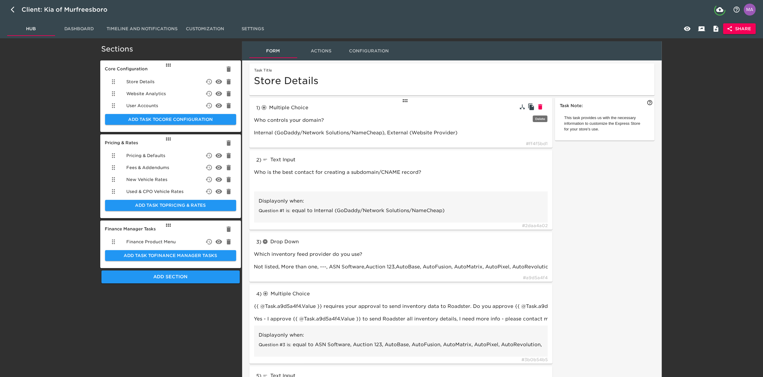
type input "textInput"
type input "Can you explain your online trade process in more detail?"
type input "No online trade tool"
type input "If available, add your dealership sales team's email:"
type input "[EMAIL_ADDRESS][DOMAIN_NAME]"
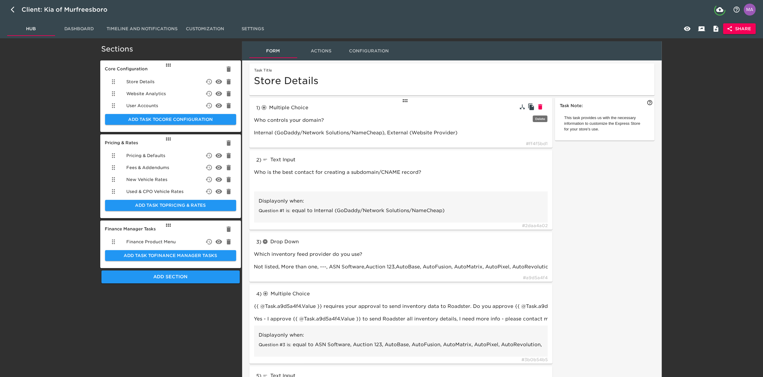
type input "radioButtons"
type input "Do you want to collect reservations and/or deposits using Stripe for Business?"
type input "Yes, No, I need more info"
type input "textBlock"
type input "tableInput"
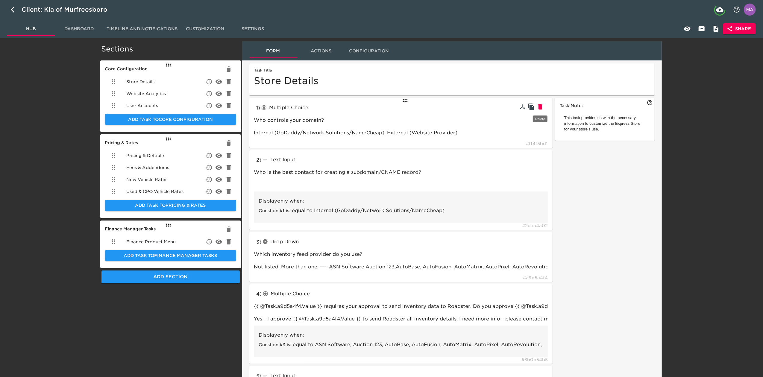
type input "radioButtons"
type input "Do you want to price your delivery fees statically or dynamically via RunBuggy?"
type input "tableInput"
type input "Please set delivery zones with corresponding prices to the customer. Delivery c…"
type input "textBlock"
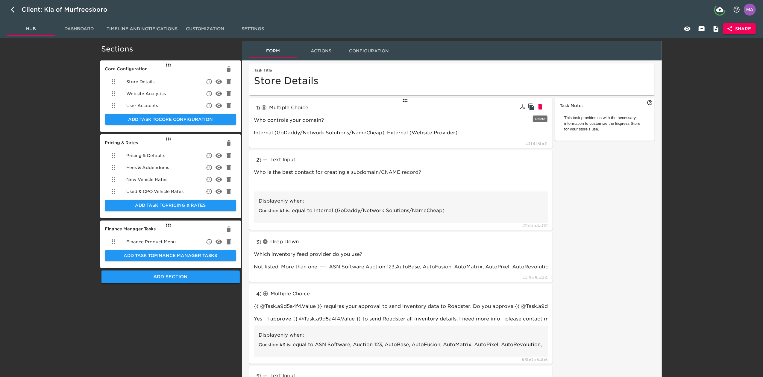
type input "RunBuggy"
type input "Not listed"
type input "Other / not listed"
type input "CBC"
type input "[URL][DOMAIN_NAME]"
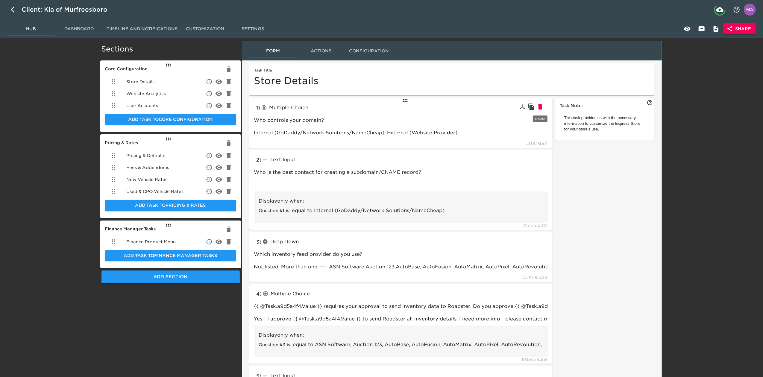
type input "[DOMAIN_NAME]"
type input "Yes"
type input "Do you want to offer delivery as an option on the Express Store?"
type input "Statically, RunBuggy"
type input "Statically"
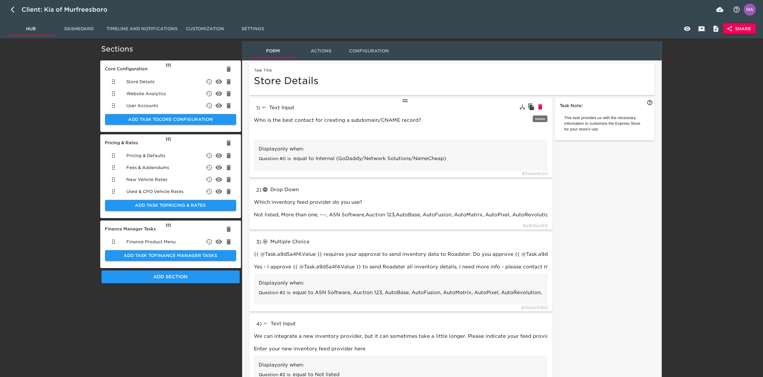
click at [541, 107] on icon "button" at bounding box center [540, 106] width 4 height 5
type input "dropdown"
type input "Which inventory feed provider do you use?"
type input "radioButtons"
type input "{{ @Task.a9d5a4f4.Value }} requires your approval to send inventory data to Roa…"
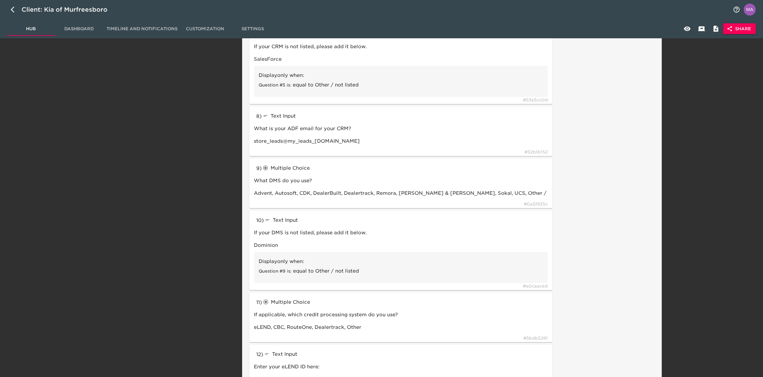
scroll to position [519, 0]
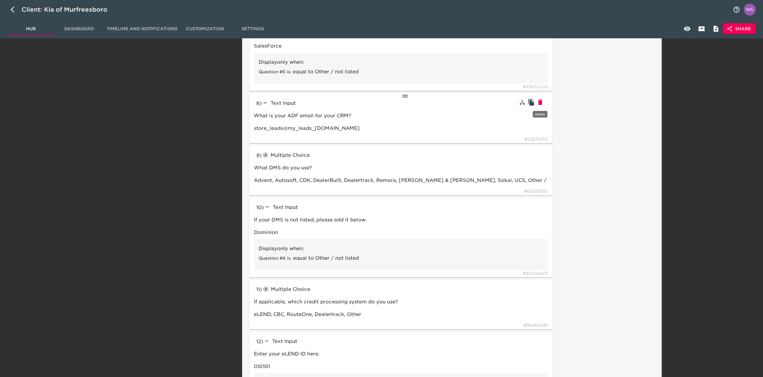
click at [540, 102] on icon "button" at bounding box center [540, 102] width 4 height 5
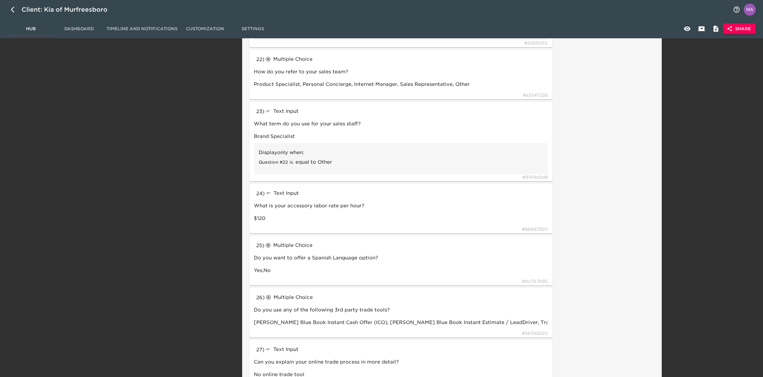
scroll to position [1556, 0]
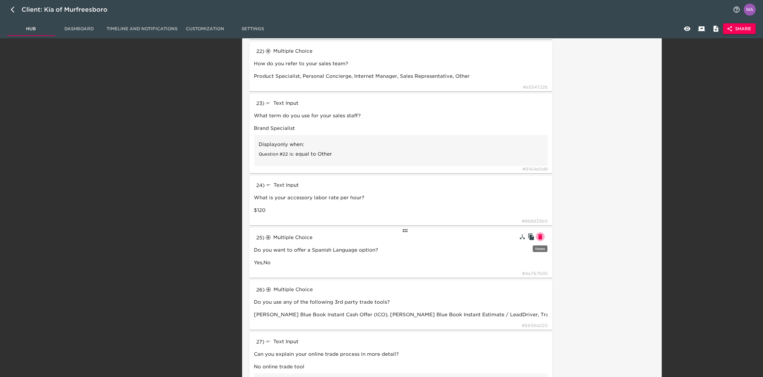
click at [539, 239] on icon "button" at bounding box center [540, 236] width 4 height 5
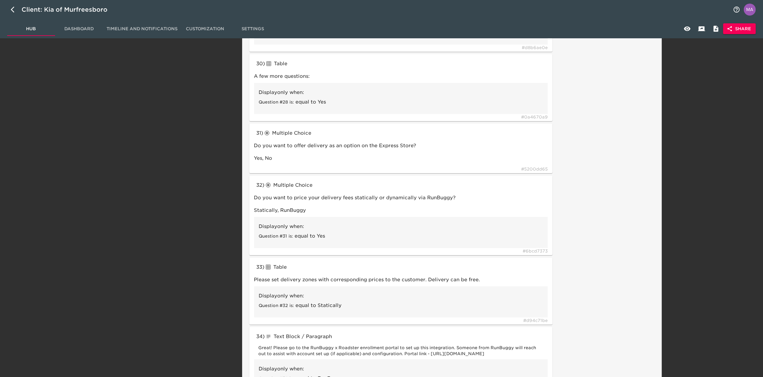
scroll to position [2101, 0]
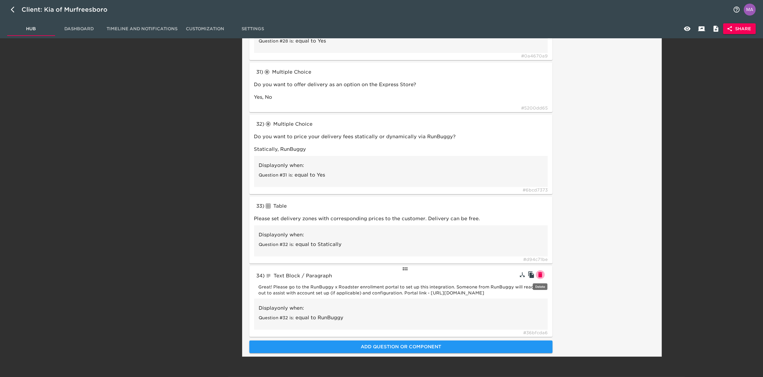
click at [542, 272] on icon "button" at bounding box center [540, 274] width 4 height 5
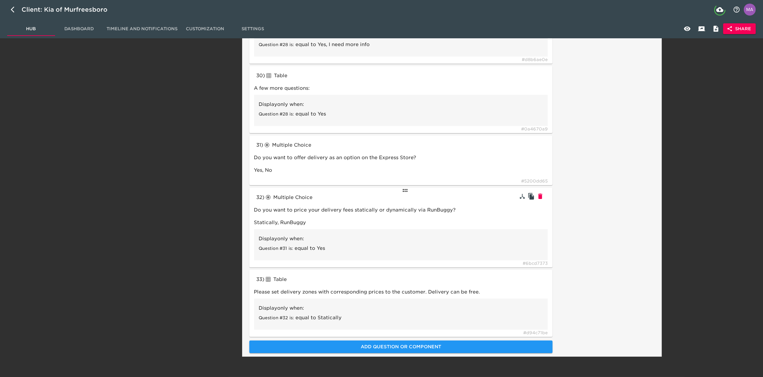
scroll to position [2023, 0]
click at [541, 277] on icon "button" at bounding box center [540, 278] width 4 height 5
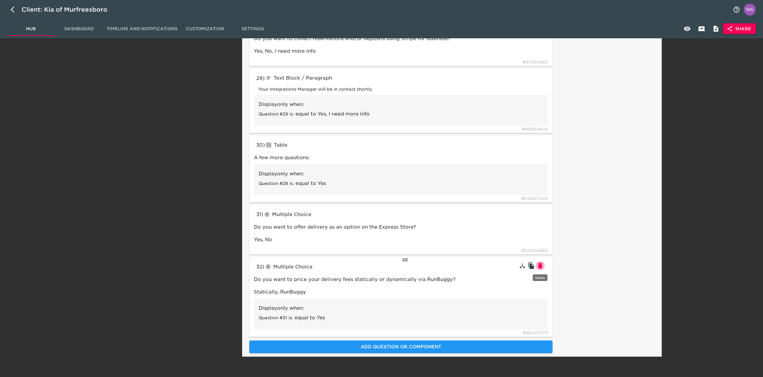
click at [541, 264] on icon "button" at bounding box center [540, 265] width 4 height 5
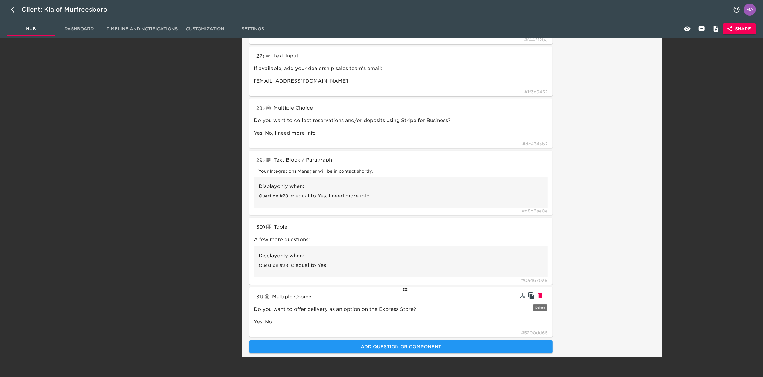
click at [540, 293] on icon "button" at bounding box center [540, 295] width 4 height 5
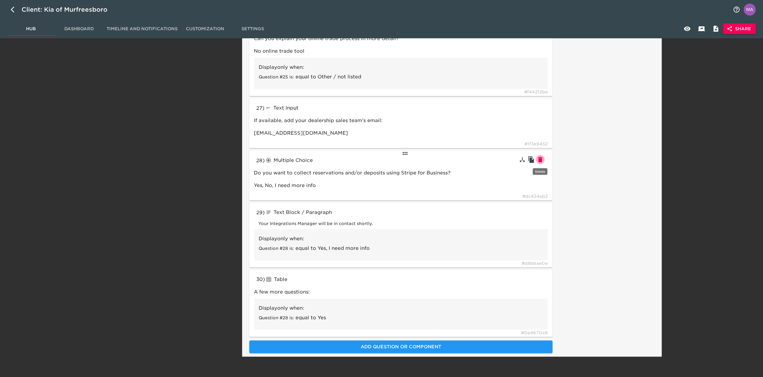
click at [542, 162] on icon "button" at bounding box center [539, 159] width 7 height 7
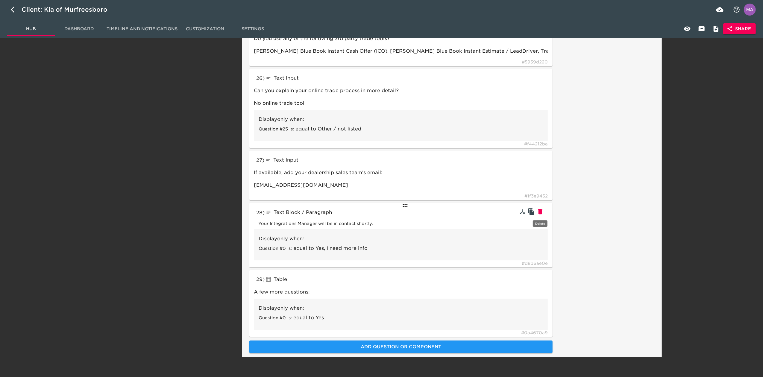
click at [543, 211] on icon "button" at bounding box center [539, 211] width 7 height 7
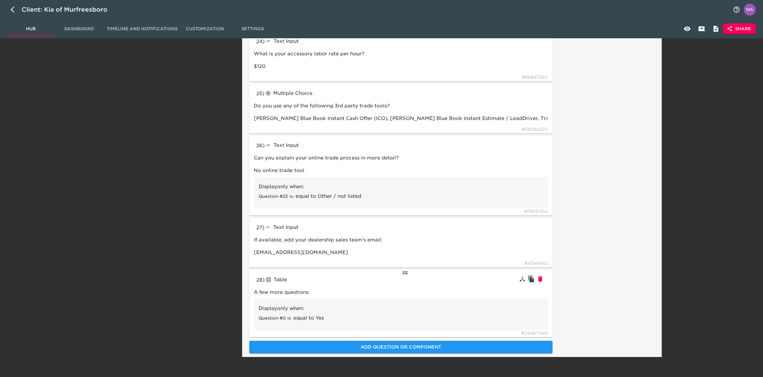
scroll to position [1700, 0]
click at [542, 278] on icon "button" at bounding box center [539, 278] width 7 height 7
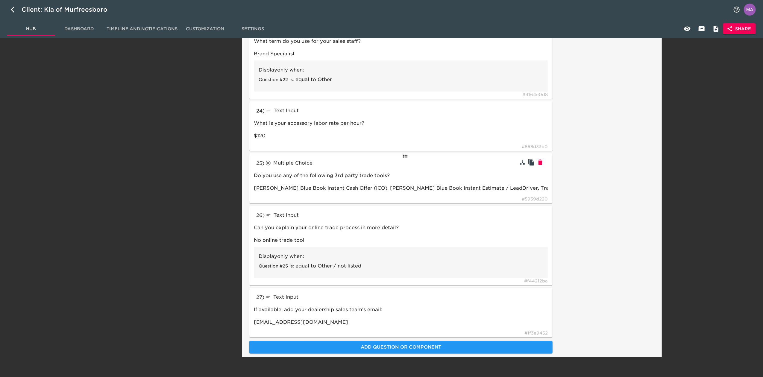
scroll to position [1631, 0]
click at [542, 296] on icon "button" at bounding box center [539, 295] width 7 height 7
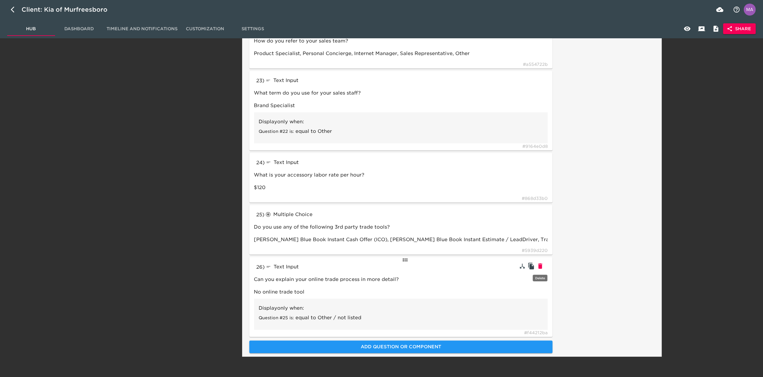
click at [543, 264] on icon "button" at bounding box center [539, 265] width 7 height 7
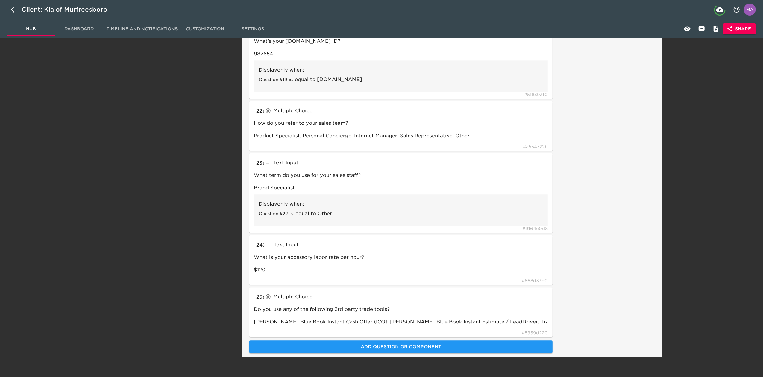
scroll to position [1497, 0]
click at [543, 295] on icon "button" at bounding box center [539, 295] width 7 height 7
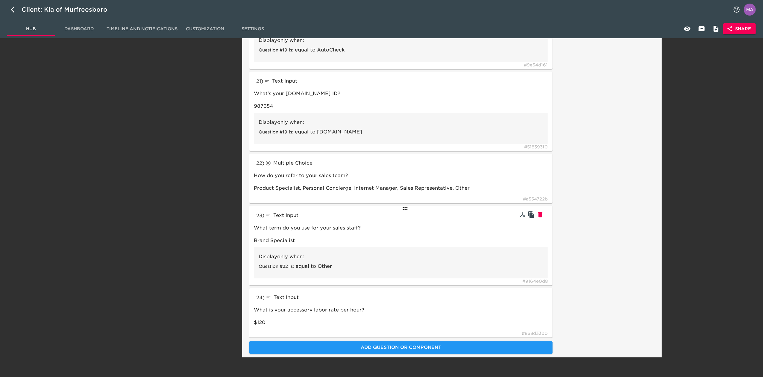
scroll to position [1445, 0]
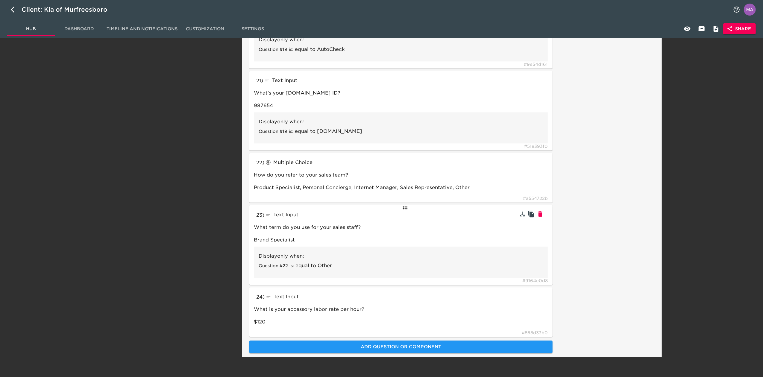
click at [544, 214] on button "button" at bounding box center [540, 213] width 9 height 9
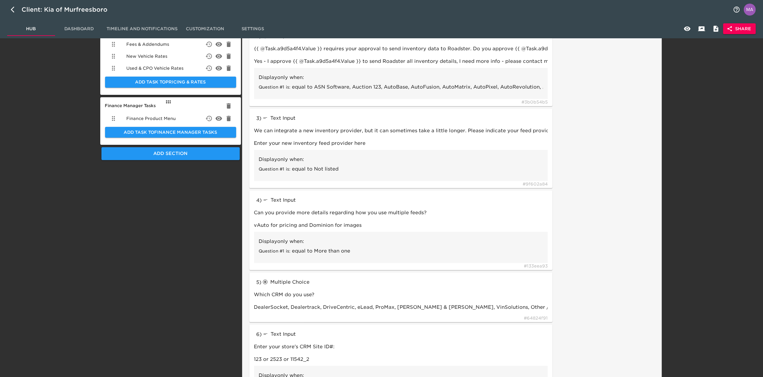
scroll to position [0, 0]
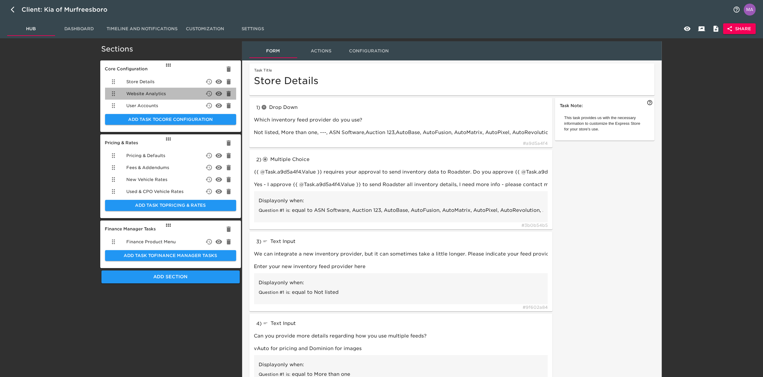
click at [158, 92] on span "Website Analytics" at bounding box center [146, 94] width 39 height 6
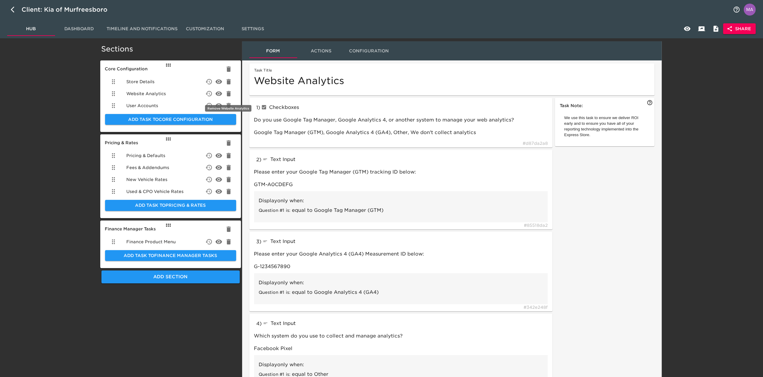
click at [229, 93] on icon "delete" at bounding box center [228, 93] width 4 height 5
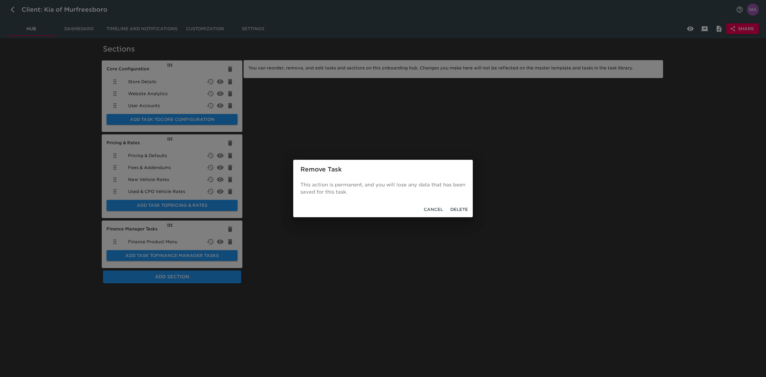
click at [463, 206] on span "Delete" at bounding box center [459, 209] width 18 height 7
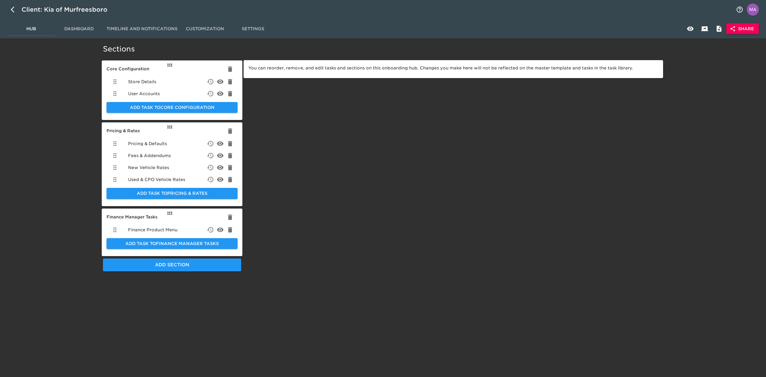
click at [334, 190] on div "You can reorder, remove, and edit tasks and sections on this onboarding hub. Ch…" at bounding box center [453, 157] width 422 height 234
click at [176, 144] on div "Pricing & Defaults" at bounding box center [172, 144] width 131 height 12
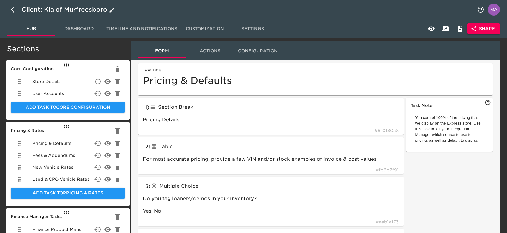
click at [12, 11] on icon "button" at bounding box center [13, 10] width 4 height 6
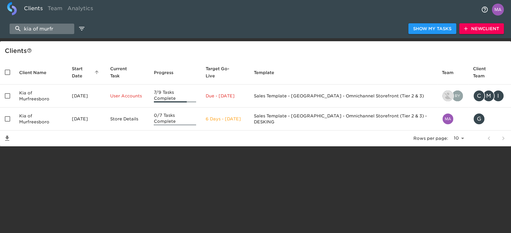
click at [51, 28] on input "kia of murfr" at bounding box center [42, 29] width 65 height 10
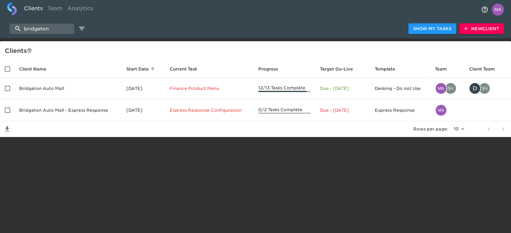
click at [63, 111] on td "Bridgeton Auto Mall - Express Response" at bounding box center [67, 111] width 107 height 22
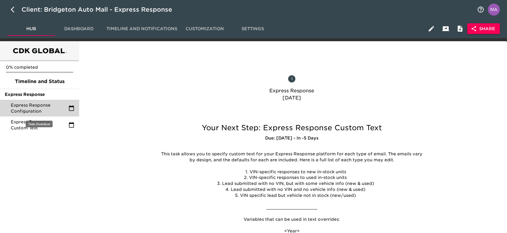
click at [45, 105] on span "Express Response Configuration" at bounding box center [40, 108] width 58 height 12
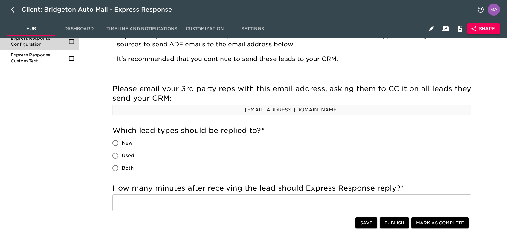
scroll to position [80, 0]
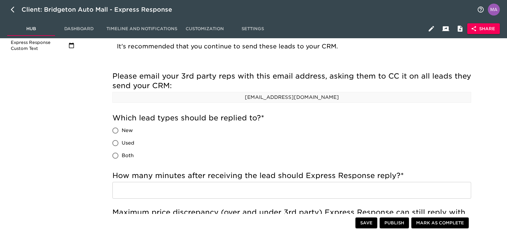
click at [291, 97] on p "[EMAIL_ADDRESS][DOMAIN_NAME]" at bounding box center [292, 97] width 358 height 7
click at [366, 117] on h5 "Which lead types should be replied to? *" at bounding box center [291, 118] width 359 height 10
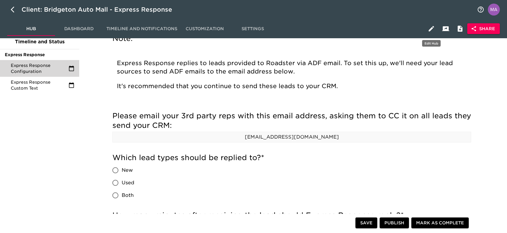
click at [431, 30] on icon "button" at bounding box center [431, 28] width 5 height 5
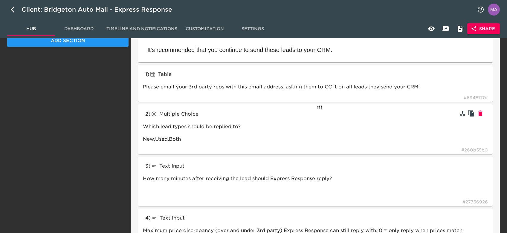
scroll to position [80, 0]
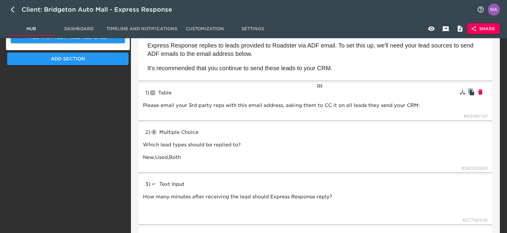
click at [326, 95] on div "1 ) Table tableInput Please email your 3rd party reps with this email address, …" at bounding box center [315, 101] width 355 height 37
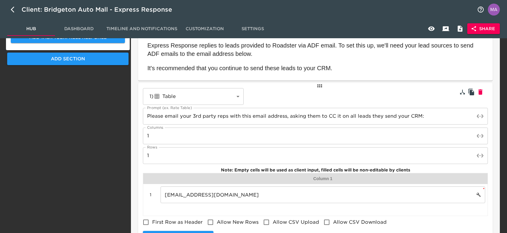
scroll to position [120, 0]
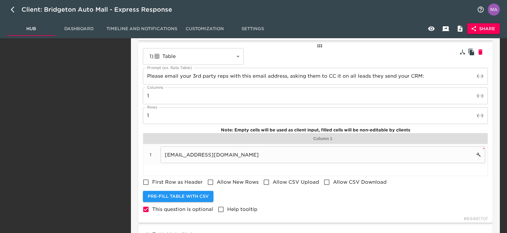
click at [200, 155] on input "[EMAIL_ADDRESS][DOMAIN_NAME]" at bounding box center [318, 155] width 314 height 17
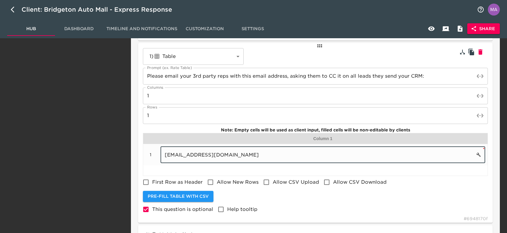
click at [200, 155] on input "[EMAIL_ADDRESS][DOMAIN_NAME]" at bounding box center [318, 155] width 314 height 17
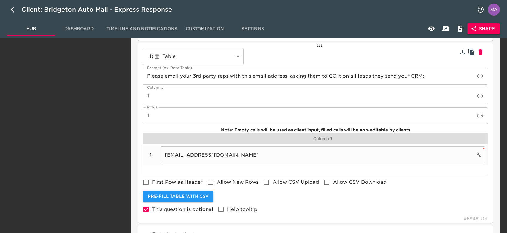
click at [339, 153] on input "[EMAIL_ADDRESS][DOMAIN_NAME]" at bounding box center [318, 155] width 314 height 17
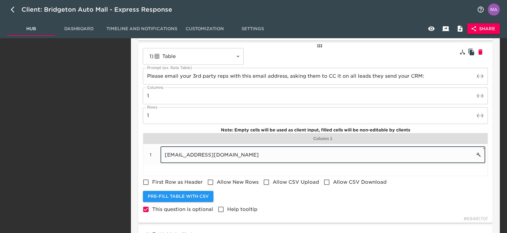
click at [339, 153] on input "[EMAIL_ADDRESS][DOMAIN_NAME]" at bounding box center [318, 155] width 314 height 17
paste input "leads.bridgetonautomall"
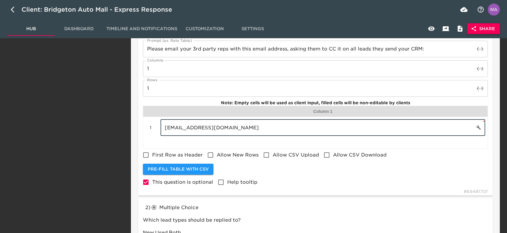
scroll to position [159, 0]
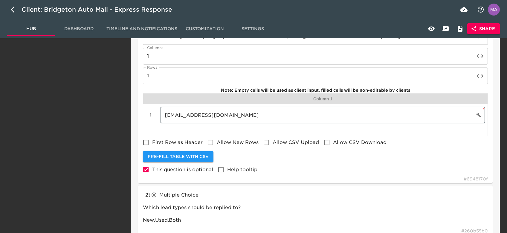
click at [117, 166] on div "Sections Express Response Express Response Configuration Express Response Custo…" at bounding box center [68, 234] width 124 height 706
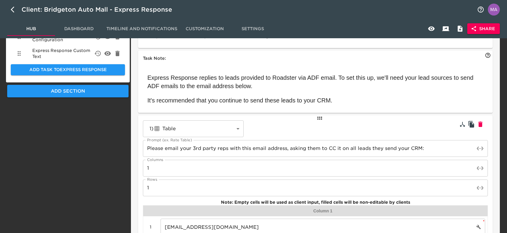
scroll to position [0, 0]
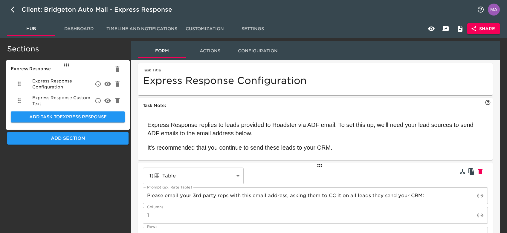
click at [34, 31] on span "Hub" at bounding box center [31, 28] width 41 height 7
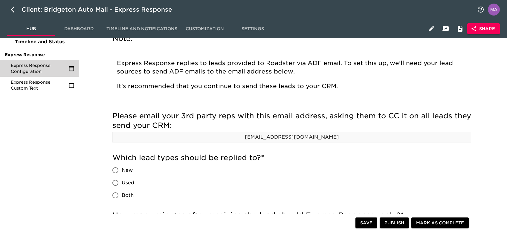
scroll to position [80, 0]
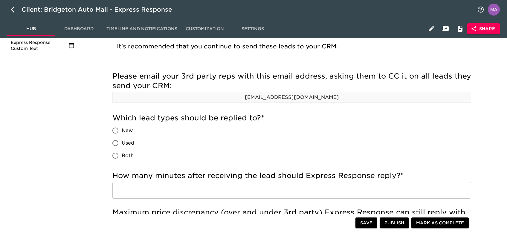
click at [484, 32] on button "Share" at bounding box center [484, 28] width 33 height 11
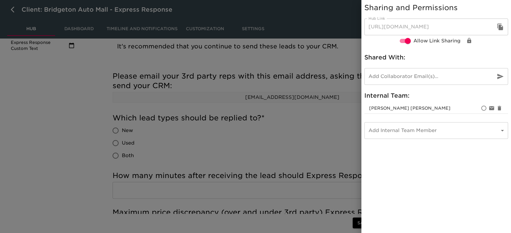
click at [500, 24] on icon "button" at bounding box center [499, 26] width 7 height 7
drag, startPoint x: 0, startPoint y: 171, endPoint x: 2, endPoint y: 168, distance: 4.0
click at [0, 171] on div at bounding box center [255, 116] width 511 height 233
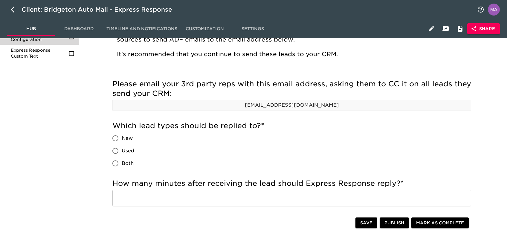
scroll to position [0, 0]
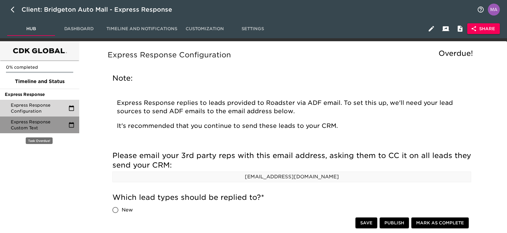
click at [45, 127] on span "Express Response Custom Text" at bounding box center [40, 125] width 58 height 12
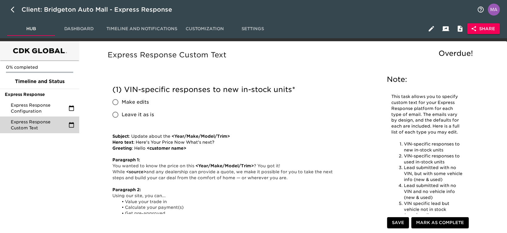
click at [489, 23] on button "Share" at bounding box center [484, 28] width 33 height 11
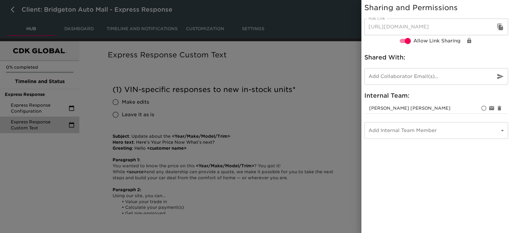
click at [422, 80] on input "email" at bounding box center [427, 76] width 126 height 17
click at [426, 153] on div "Sharing and Permissions Hub Link [URL][DOMAIN_NAME] Hub Link Allow Link Sharing…" at bounding box center [436, 116] width 150 height 233
click at [351, 112] on div at bounding box center [255, 116] width 511 height 233
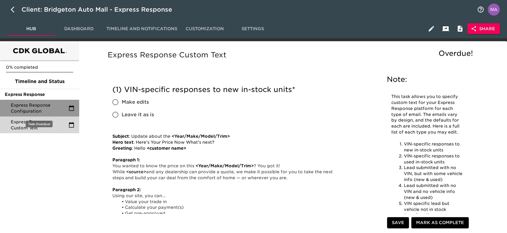
click at [29, 111] on span "Express Response Configuration" at bounding box center [40, 108] width 58 height 12
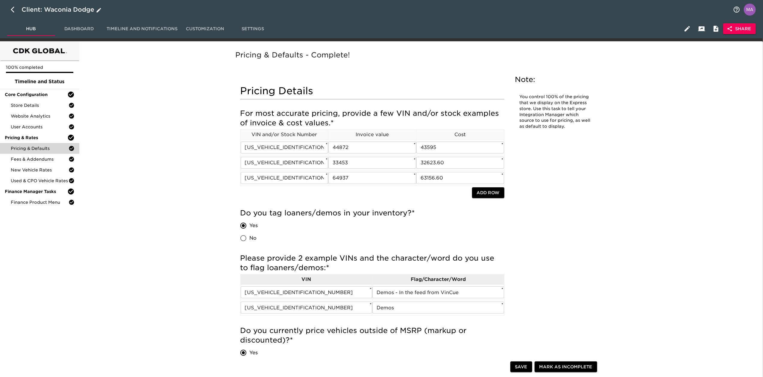
click at [11, 15] on button "button" at bounding box center [14, 9] width 14 height 14
select select "10"
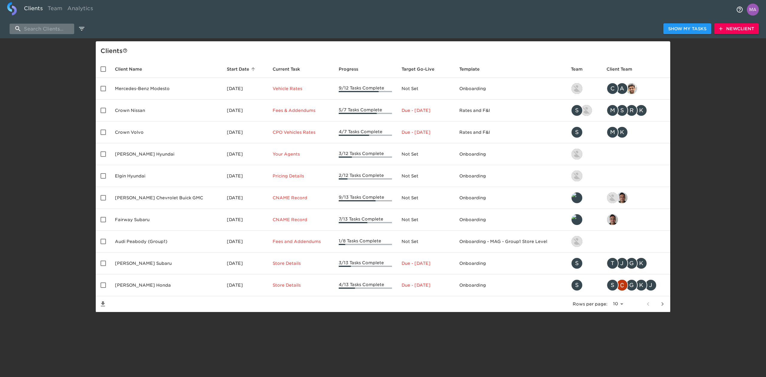
click at [70, 32] on input "search" at bounding box center [42, 29] width 65 height 10
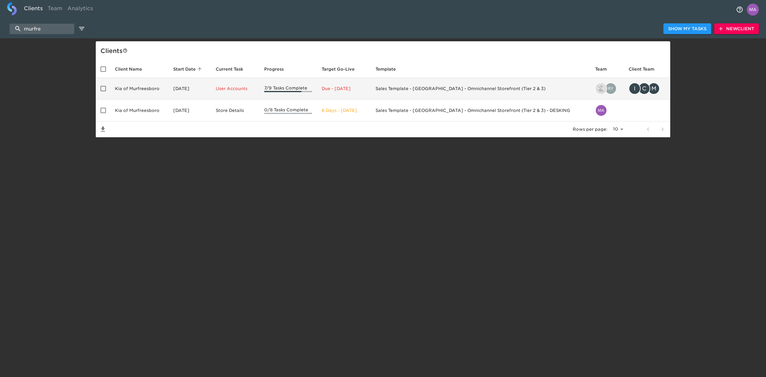
type input "murfre"
click at [137, 84] on td "Kia of Murfreesboro" at bounding box center [139, 89] width 58 height 22
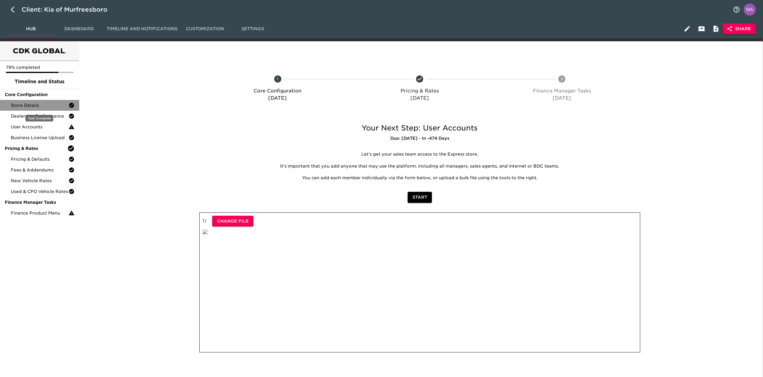
click at [40, 104] on span "Store Details" at bounding box center [40, 105] width 58 height 6
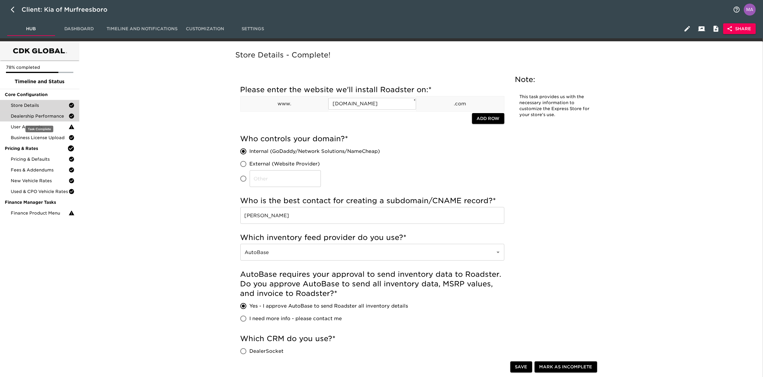
click at [28, 115] on span "Dealership Performance" at bounding box center [40, 116] width 58 height 6
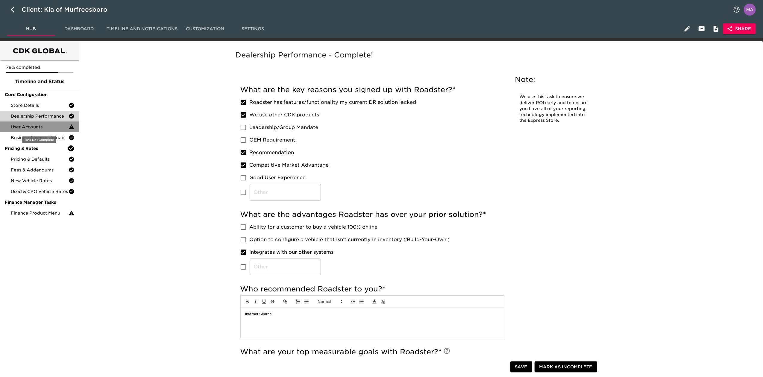
click at [40, 125] on span "User Accounts" at bounding box center [40, 127] width 58 height 6
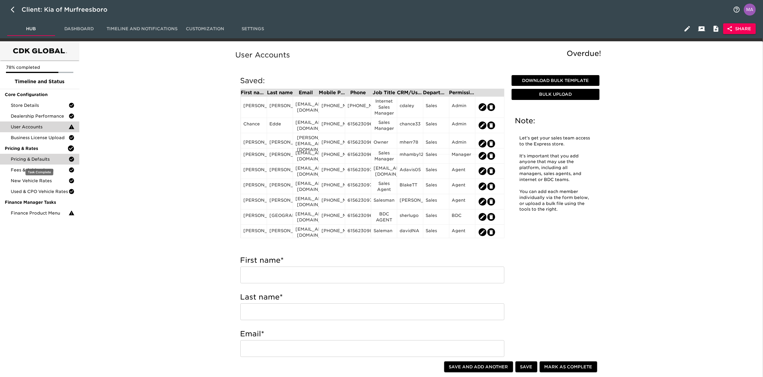
click at [39, 156] on span "Pricing & Defaults" at bounding box center [40, 159] width 58 height 6
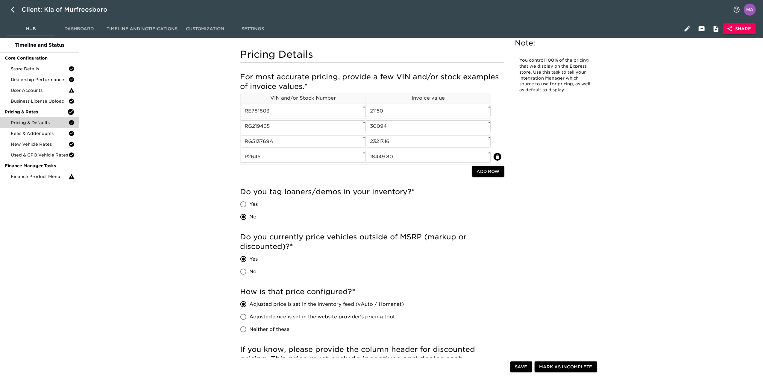
scroll to position [22, 0]
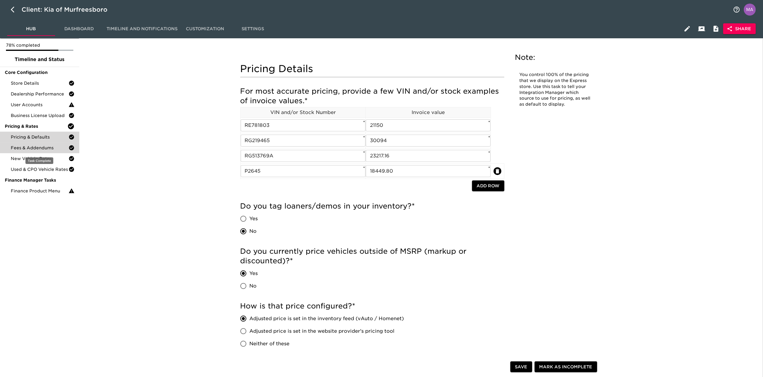
click at [32, 149] on span "Fees & Addendums" at bounding box center [40, 148] width 58 height 6
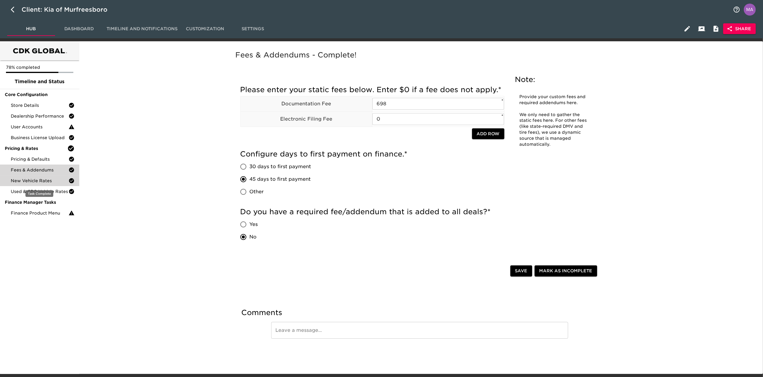
click at [38, 180] on span "New Vehicle Rates" at bounding box center [40, 181] width 58 height 6
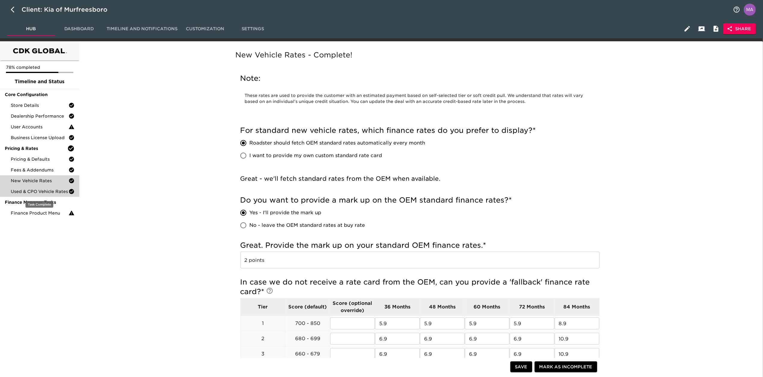
click at [41, 190] on span "Used & CPO Vehicle Rates" at bounding box center [40, 191] width 58 height 6
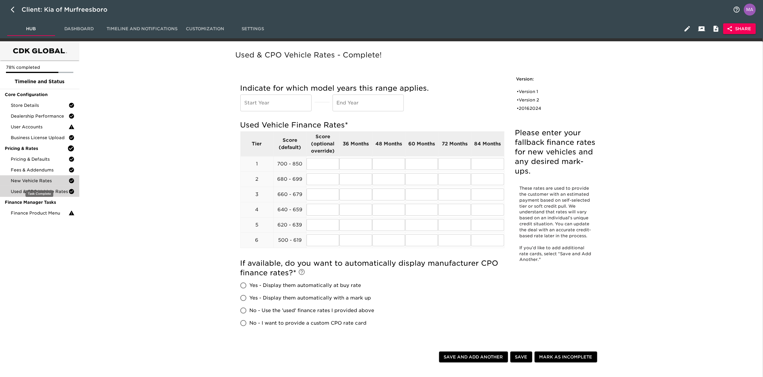
click at [41, 178] on span "New Vehicle Rates" at bounding box center [40, 181] width 58 height 6
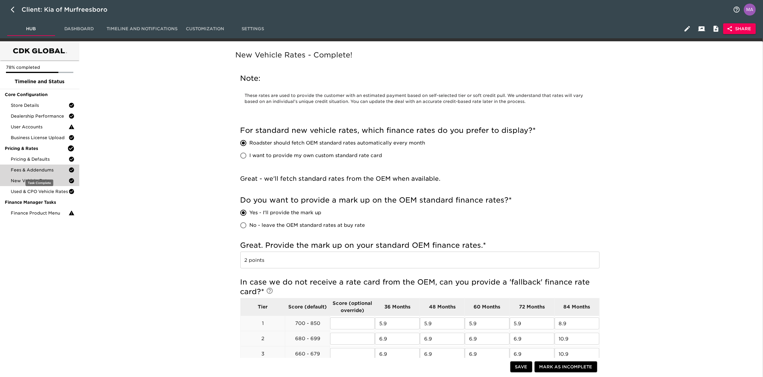
click at [49, 169] on span "Fees & Addendums" at bounding box center [40, 170] width 58 height 6
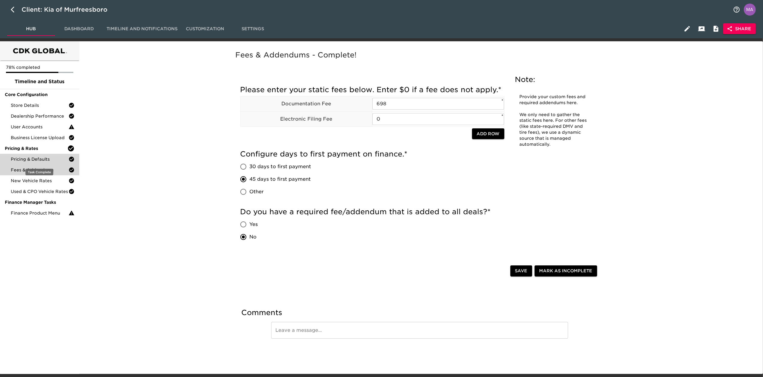
click at [43, 162] on span "Pricing & Defaults" at bounding box center [40, 159] width 58 height 6
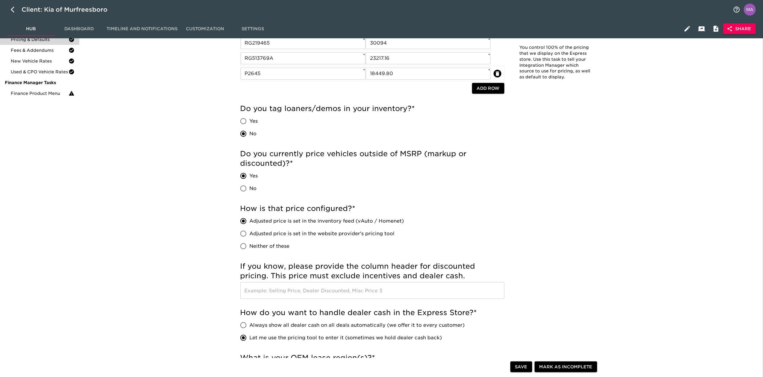
scroll to position [80, 0]
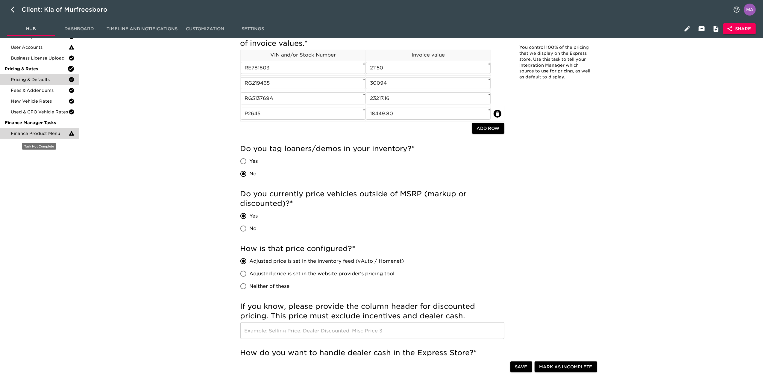
click at [39, 132] on span "Finance Product Menu" at bounding box center [40, 133] width 58 height 6
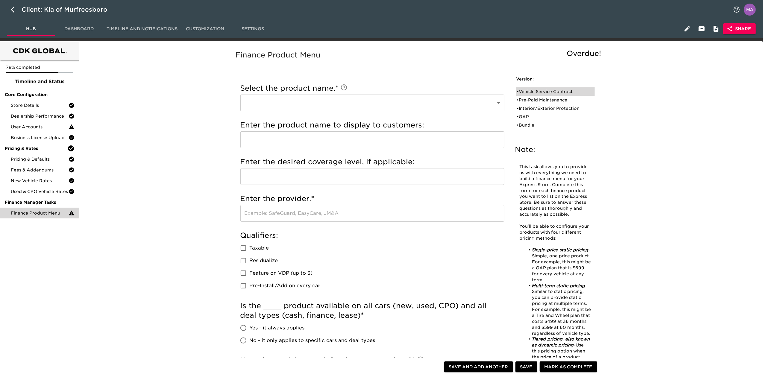
click at [555, 95] on div "• Vehicle Service Contract" at bounding box center [555, 91] width 78 height 8
type input "Vehicle Service Contract"
type input "10yr/100k"
type input "Ally"
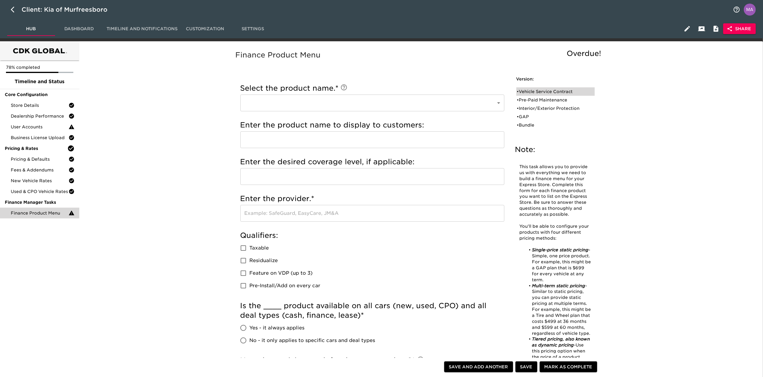
checkbox input "true"
radio input "true"
checkbox input "true"
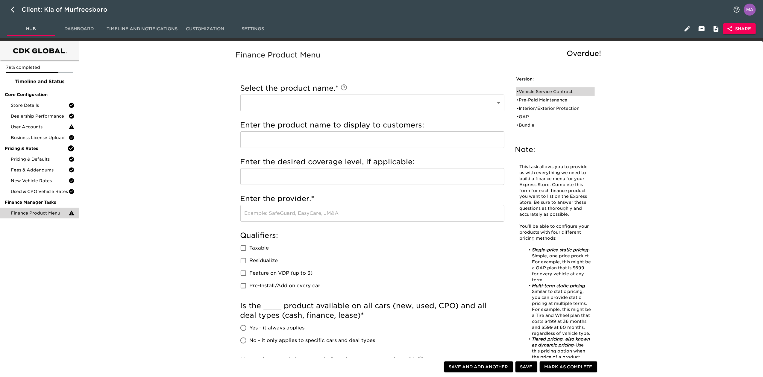
checkbox input "true"
radio input "true"
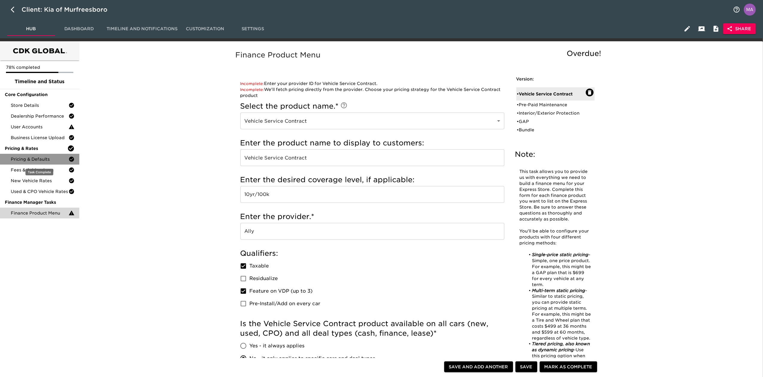
click at [43, 157] on span "Pricing & Defaults" at bounding box center [40, 159] width 58 height 6
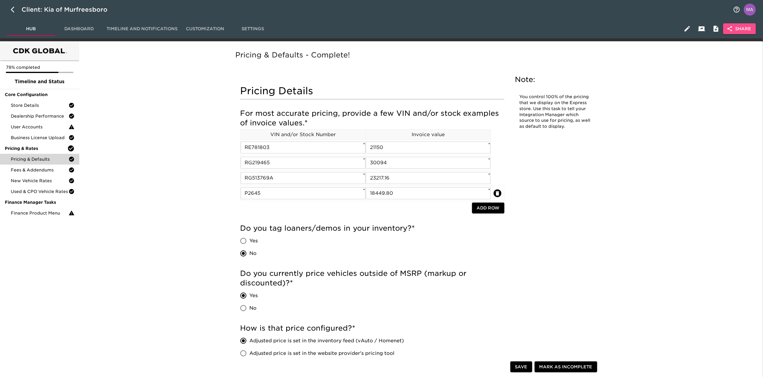
click at [738, 27] on span "Share" at bounding box center [739, 28] width 23 height 7
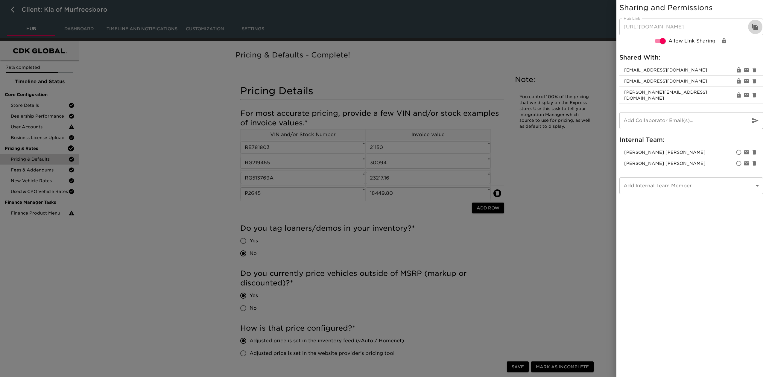
click at [757, 28] on icon "button" at bounding box center [755, 27] width 6 height 7
click at [193, 200] on div at bounding box center [383, 188] width 766 height 377
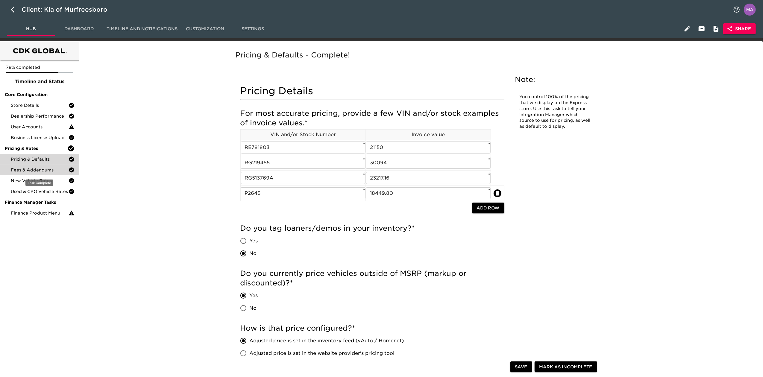
click at [31, 175] on div "Fees & Addendums" at bounding box center [39, 170] width 79 height 11
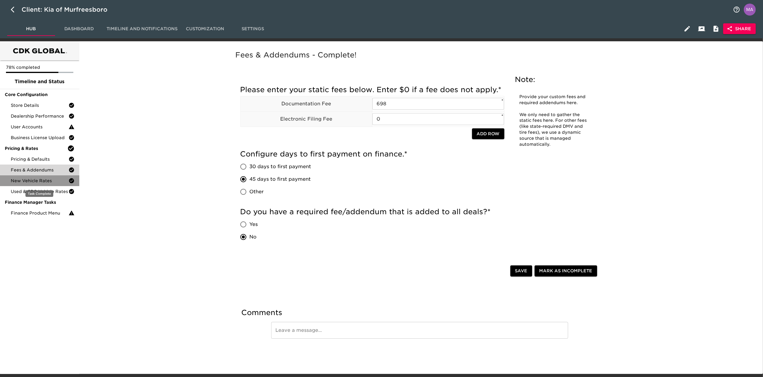
click at [31, 184] on div "New Vehicle Rates" at bounding box center [39, 180] width 79 height 11
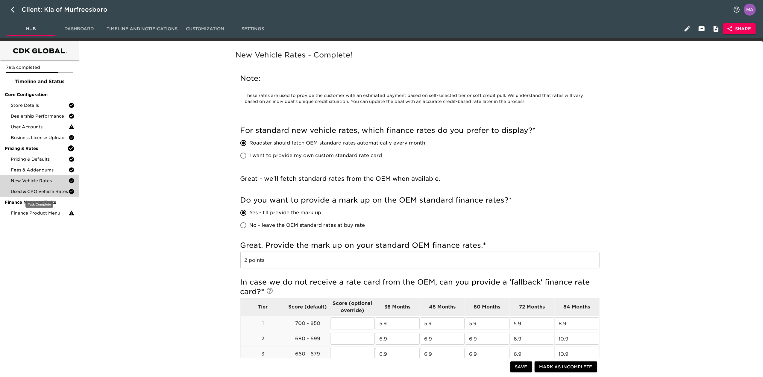
click at [31, 193] on span "Used & CPO Vehicle Rates" at bounding box center [40, 191] width 58 height 6
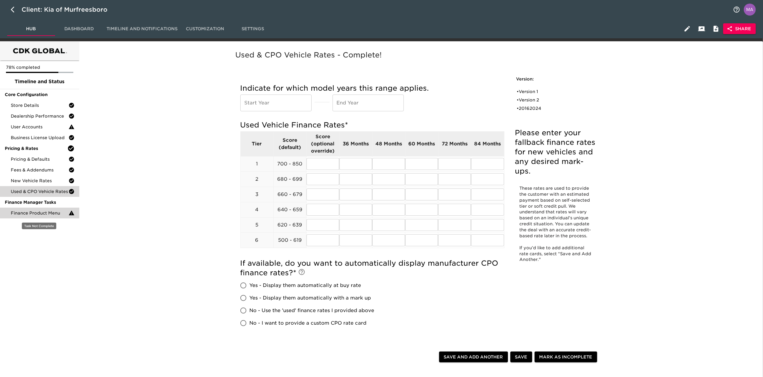
click at [27, 212] on span "Finance Product Menu" at bounding box center [40, 213] width 58 height 6
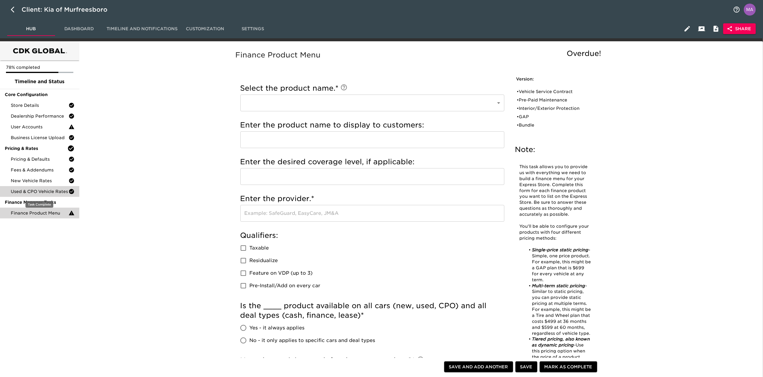
click at [47, 188] on div "Used & CPO Vehicle Rates" at bounding box center [39, 191] width 79 height 11
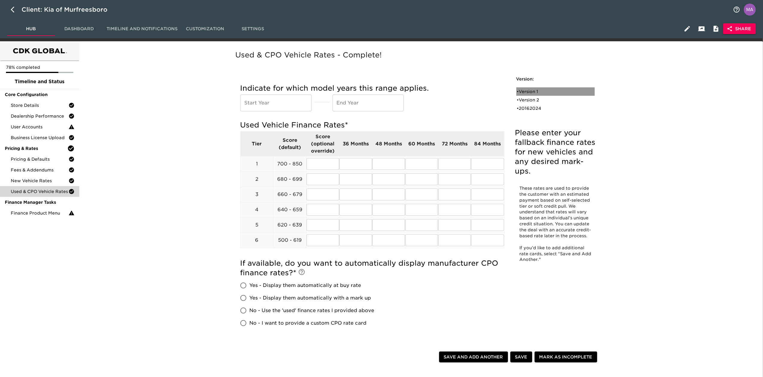
click at [541, 89] on div "• Version 1" at bounding box center [551, 92] width 69 height 6
radio input "true"
type input "mark up 2 points."
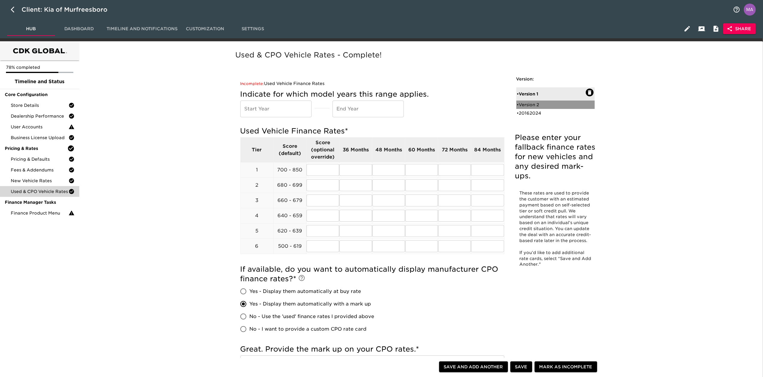
click at [538, 103] on div "• Version 2" at bounding box center [551, 105] width 69 height 6
radio input "true"
type input "mark up 1 point"
click at [538, 112] on div "• 20162024" at bounding box center [551, 113] width 69 height 6
type input "2016"
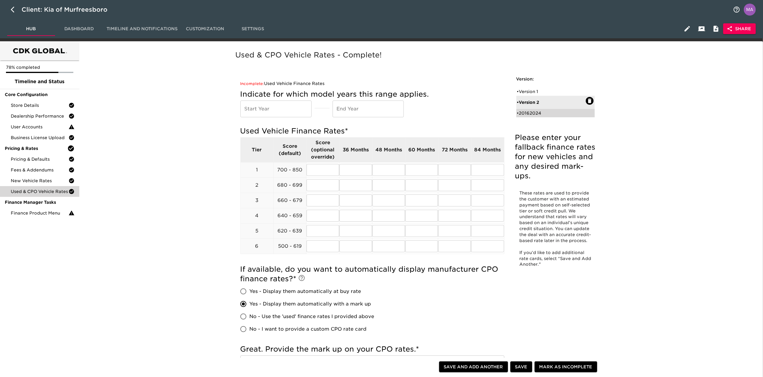
type input "2024"
radio input "false"
radio input "true"
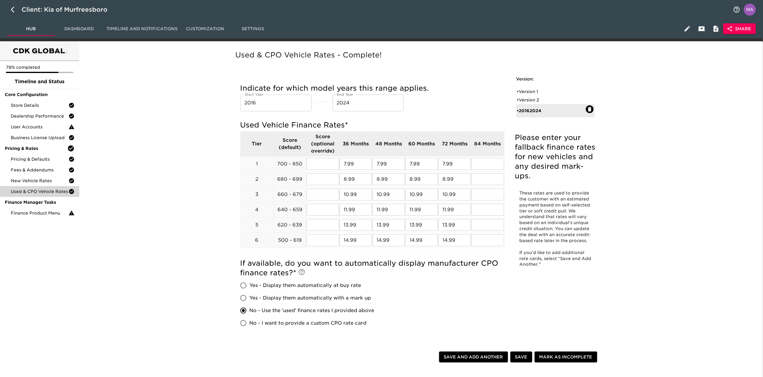
click at [153, 175] on div "Used & CPO Vehicle Rates - Complete! Please enter your fallback finance rates f…" at bounding box center [419, 249] width 679 height 408
